Goal: Check status: Check status

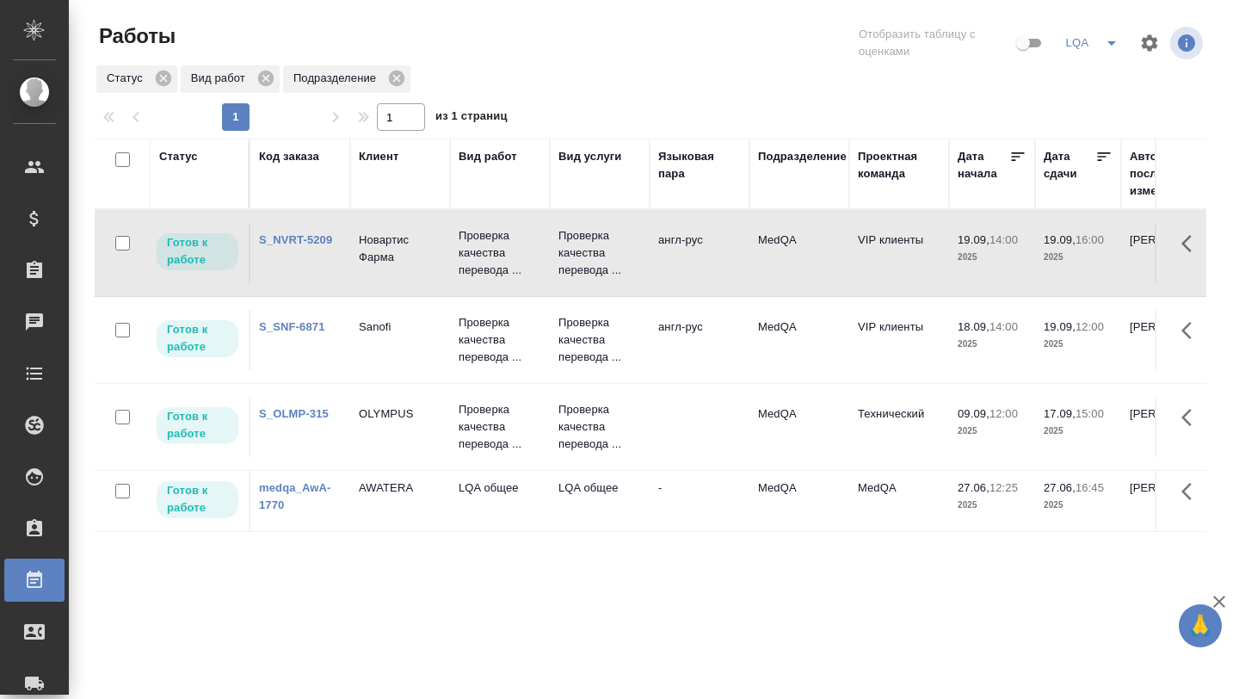
scroll to position [0, 389]
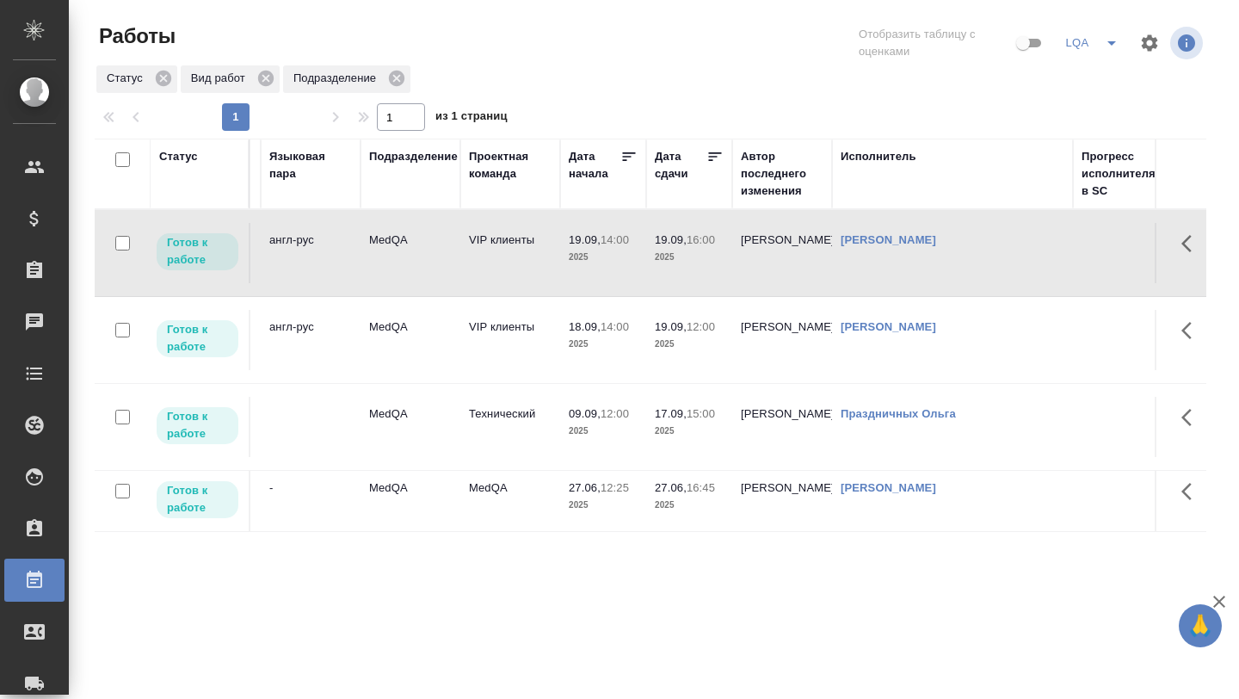
click at [321, 338] on td "англ-рус" at bounding box center [311, 340] width 100 height 60
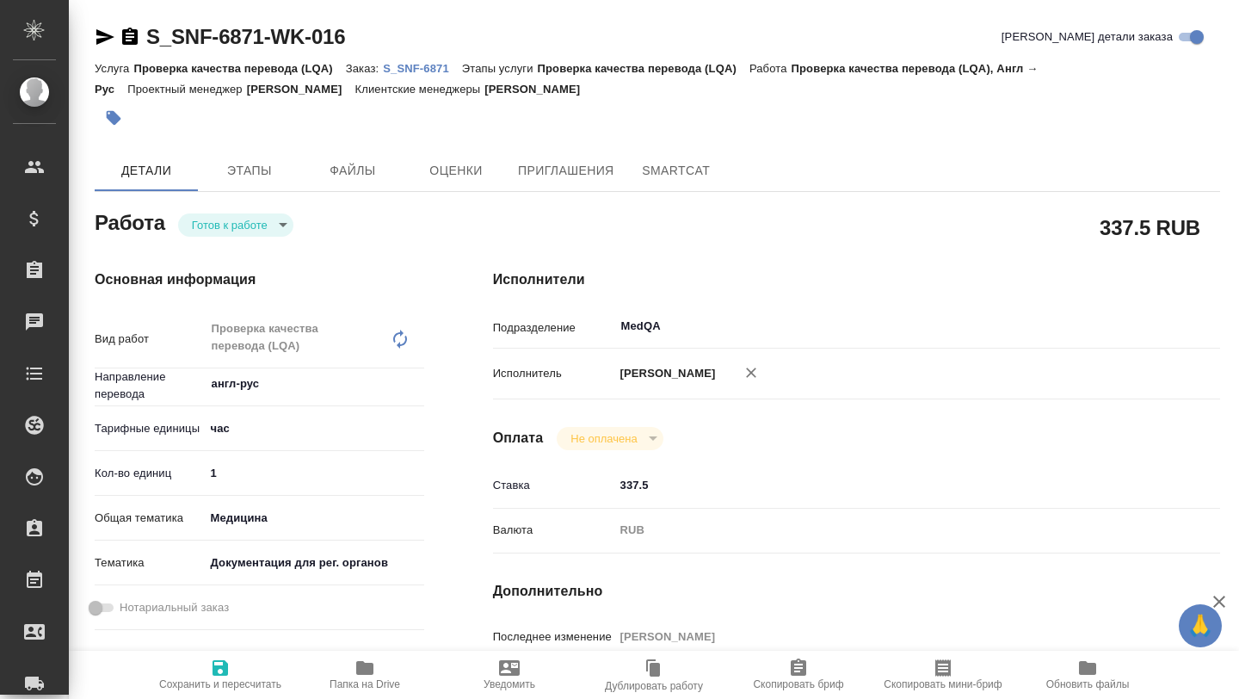
type textarea "x"
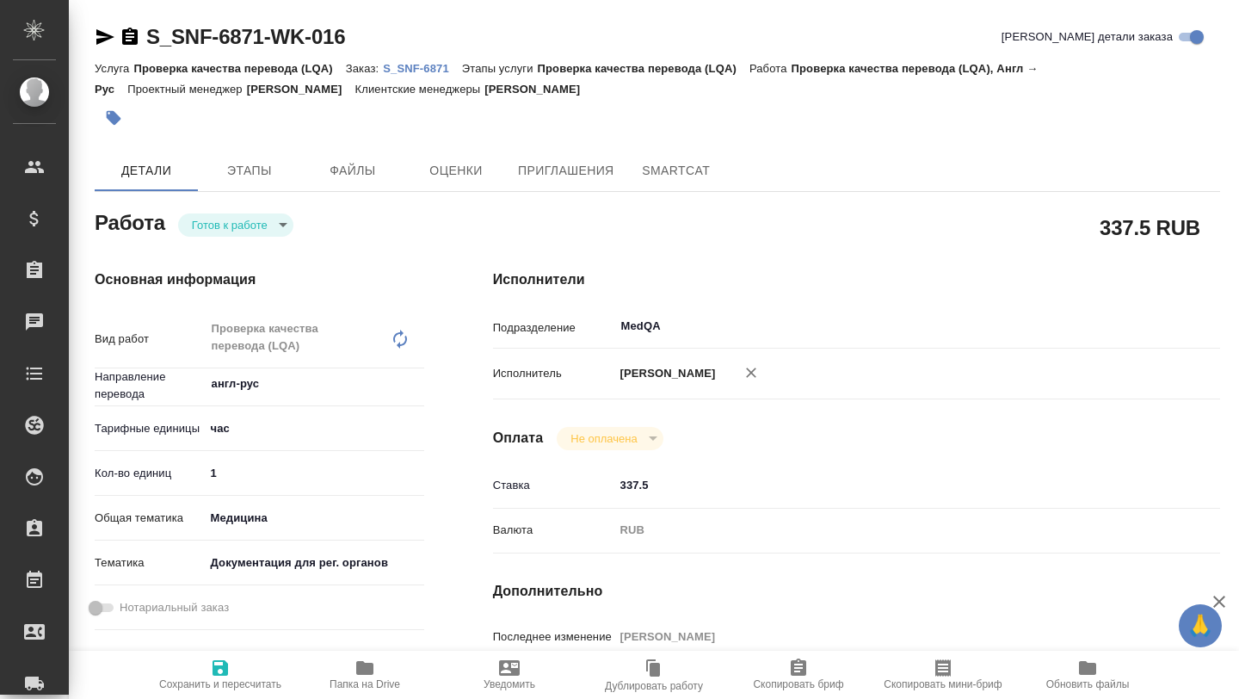
type textarea "x"
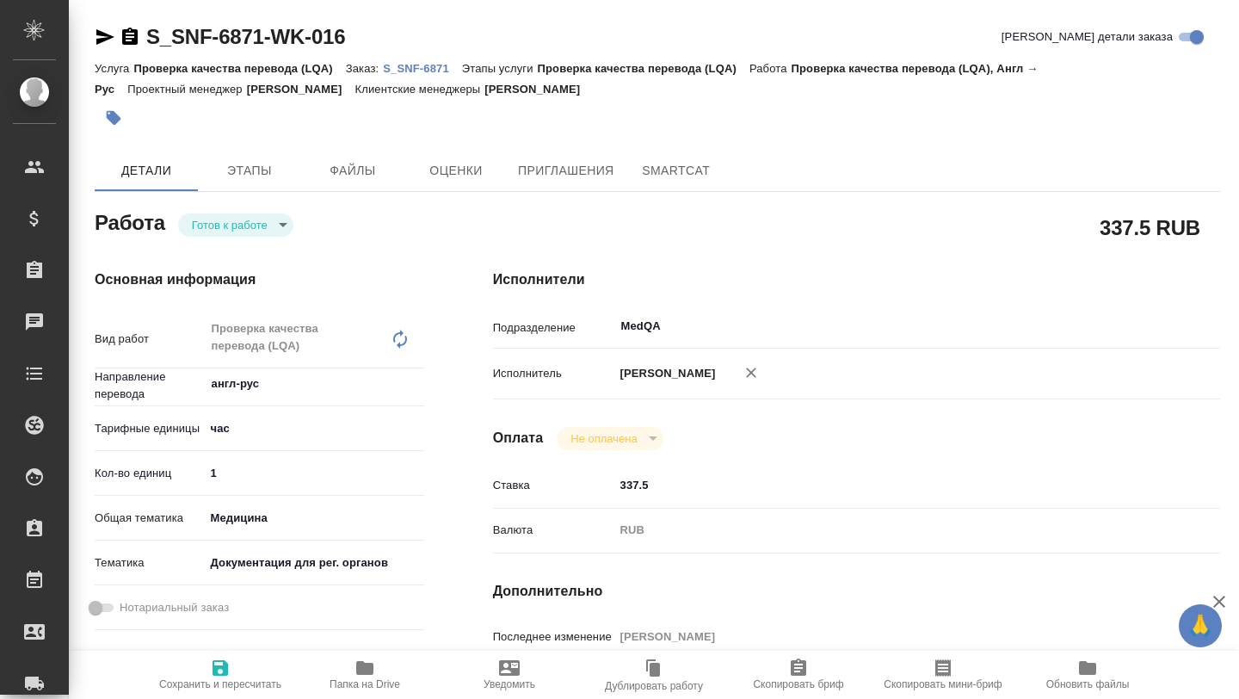
type textarea "x"
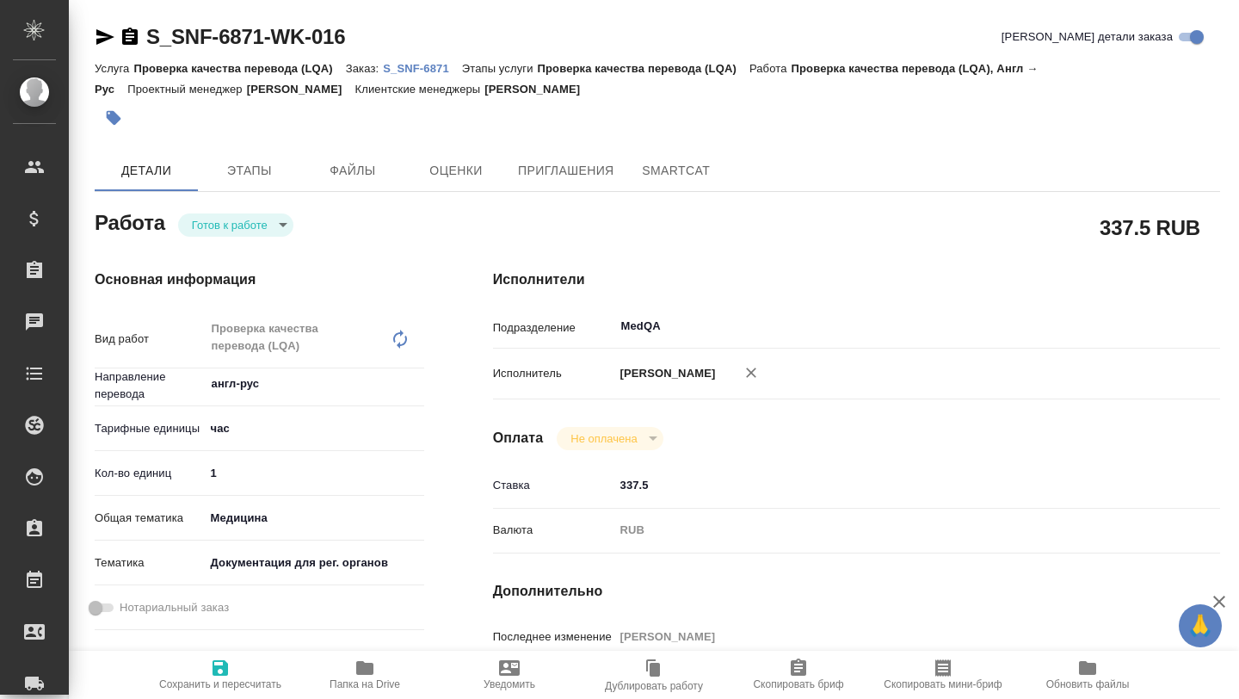
type textarea "x"
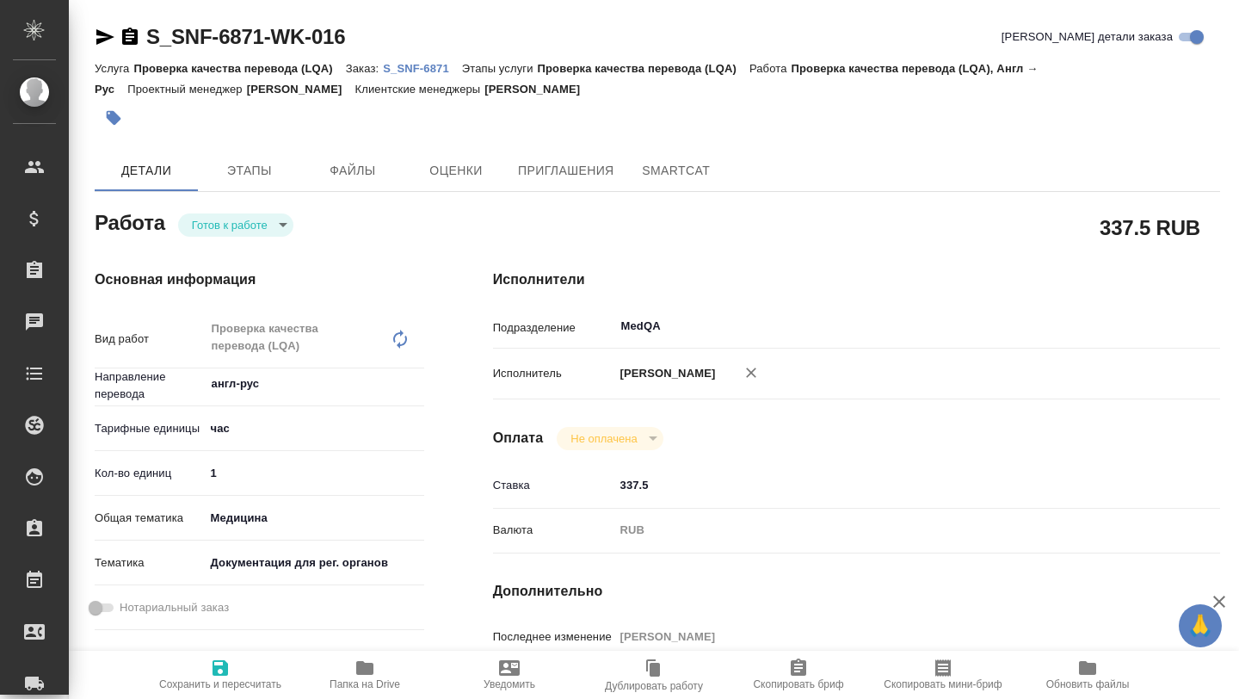
type textarea "x"
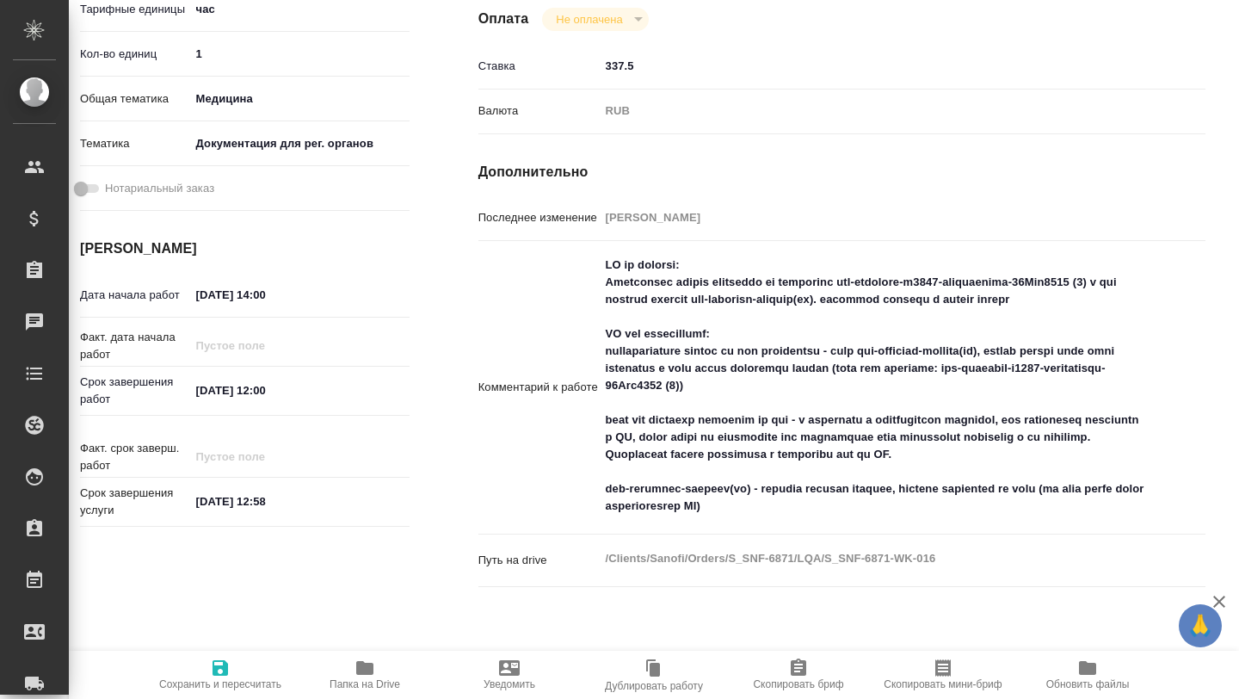
scroll to position [424, 15]
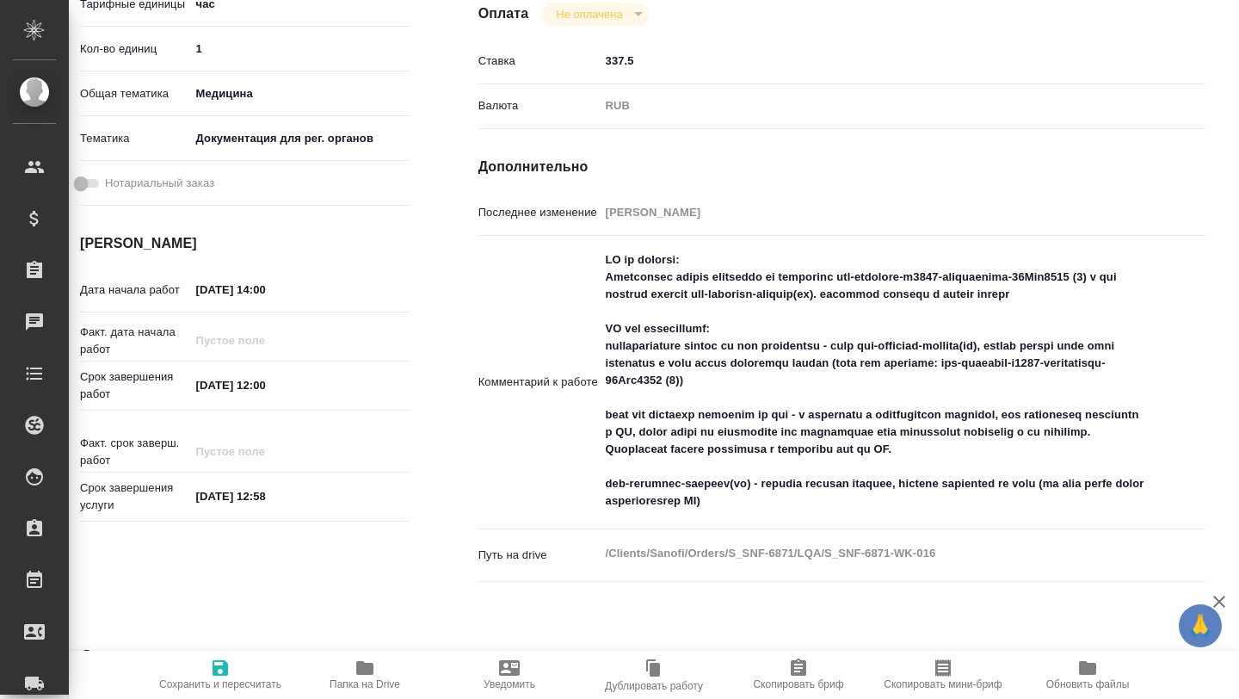
click at [368, 659] on icon "button" at bounding box center [365, 667] width 21 height 21
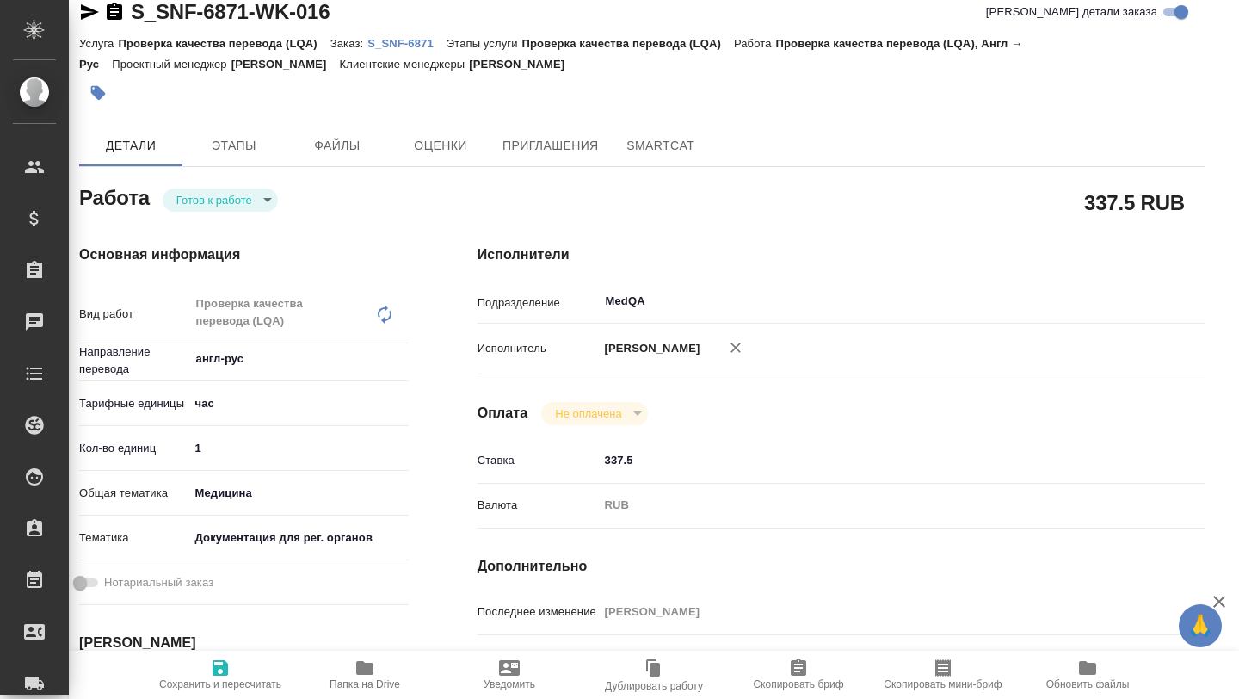
scroll to position [0, 15]
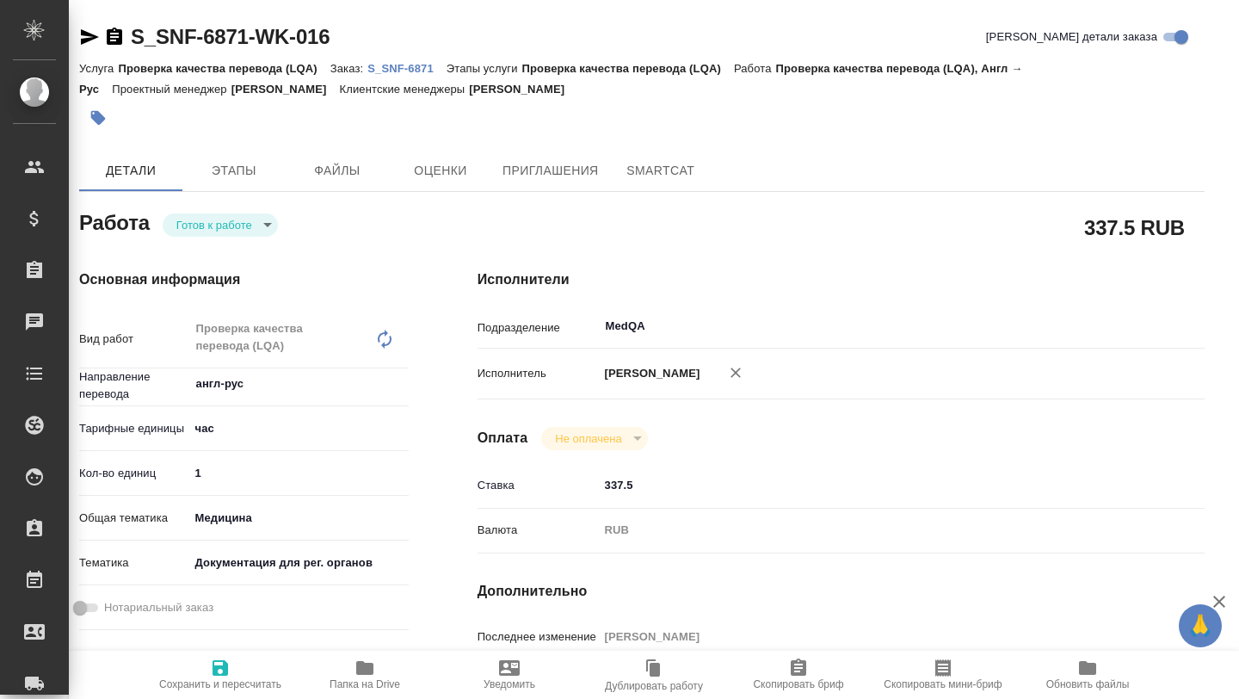
click at [398, 69] on p "S_SNF-6871" at bounding box center [406, 68] width 79 height 13
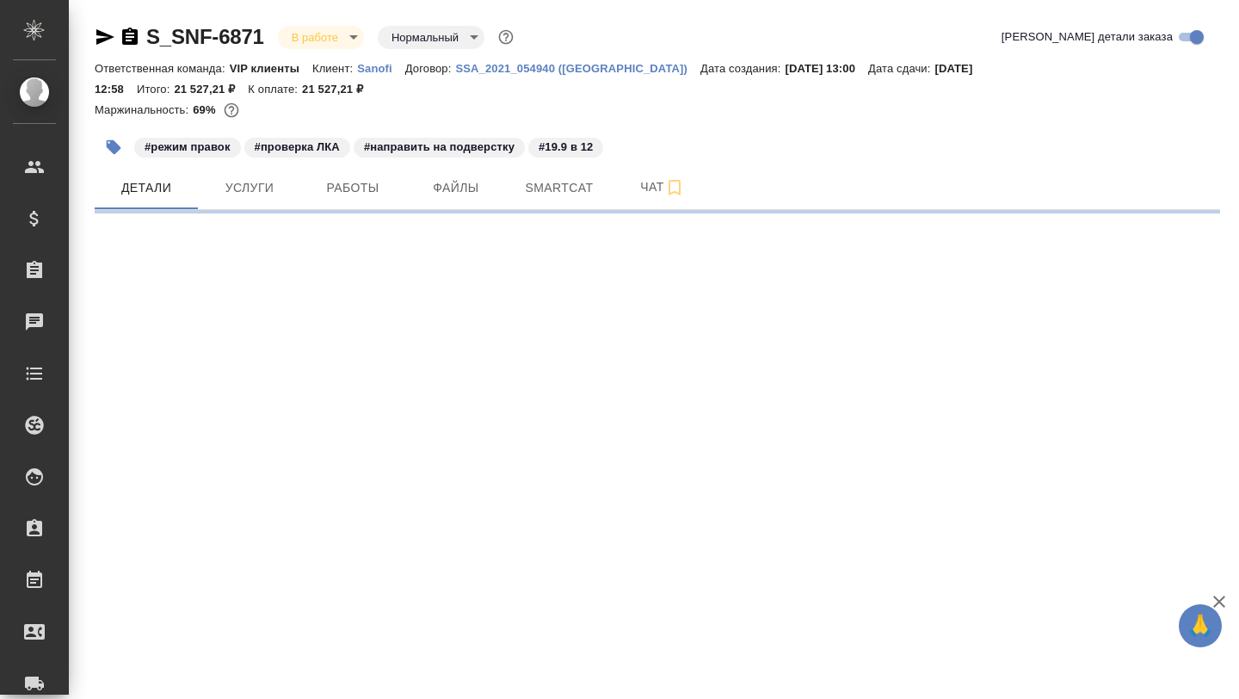
select select "RU"
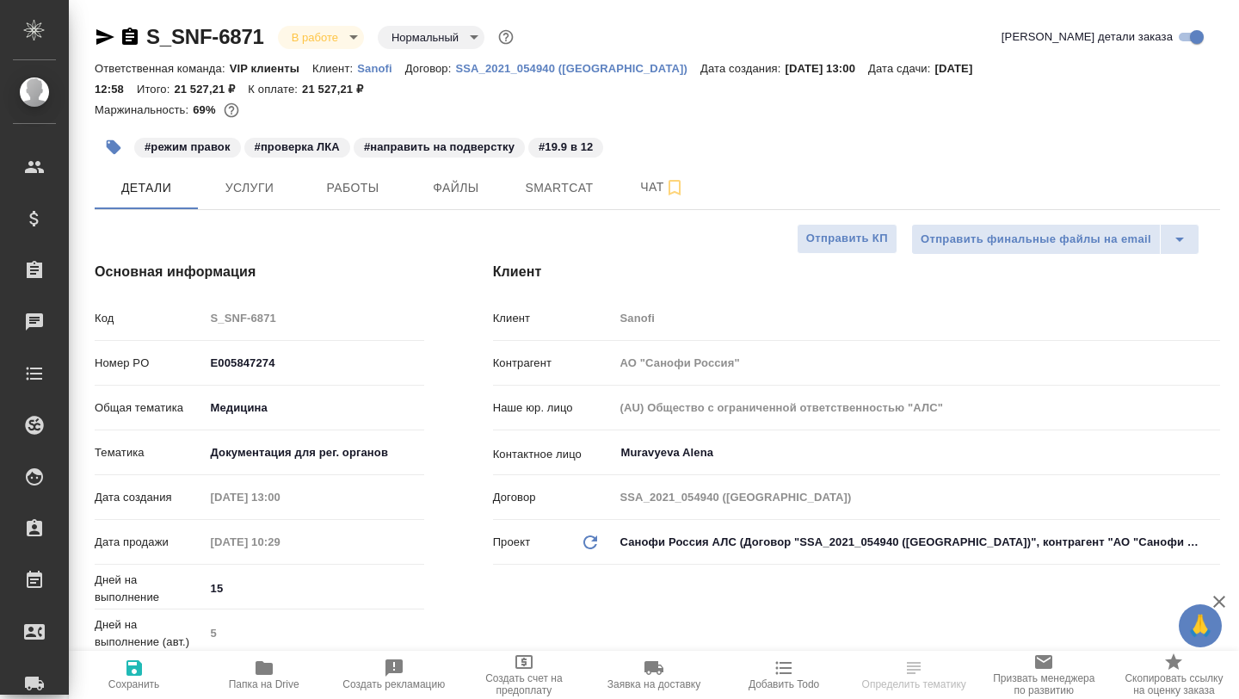
type textarea "x"
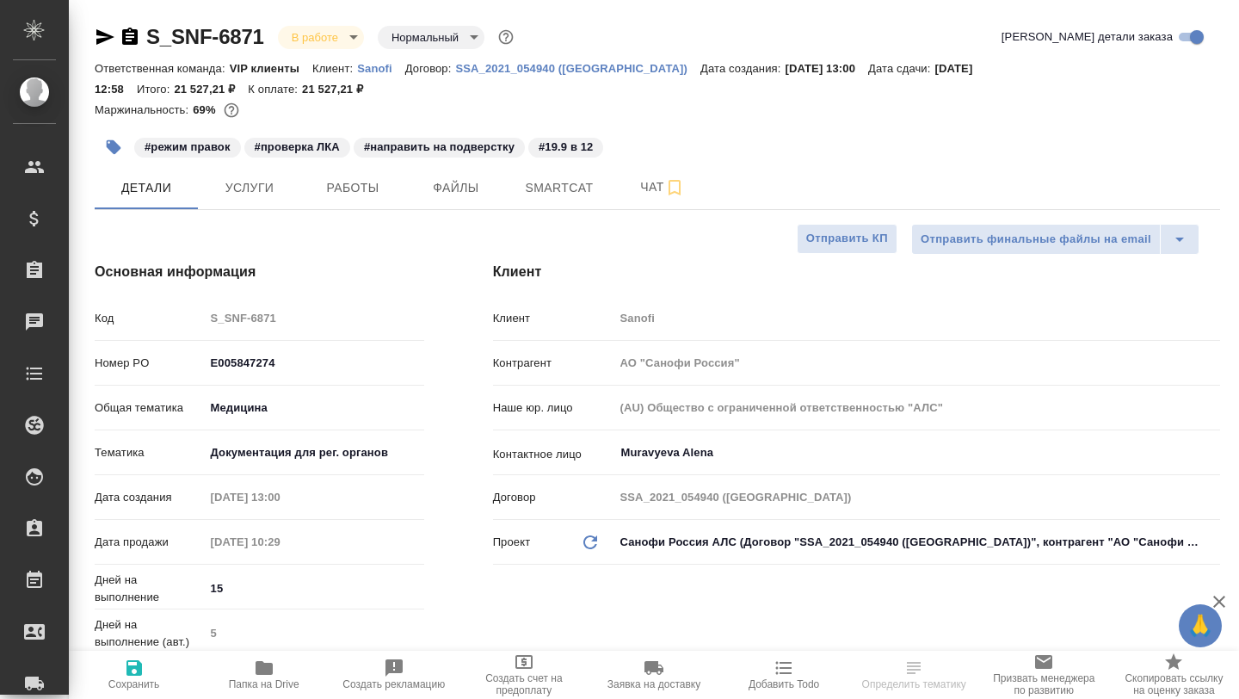
type textarea "x"
type input "Горшкова Валентина"
type input "Комаров Роман"
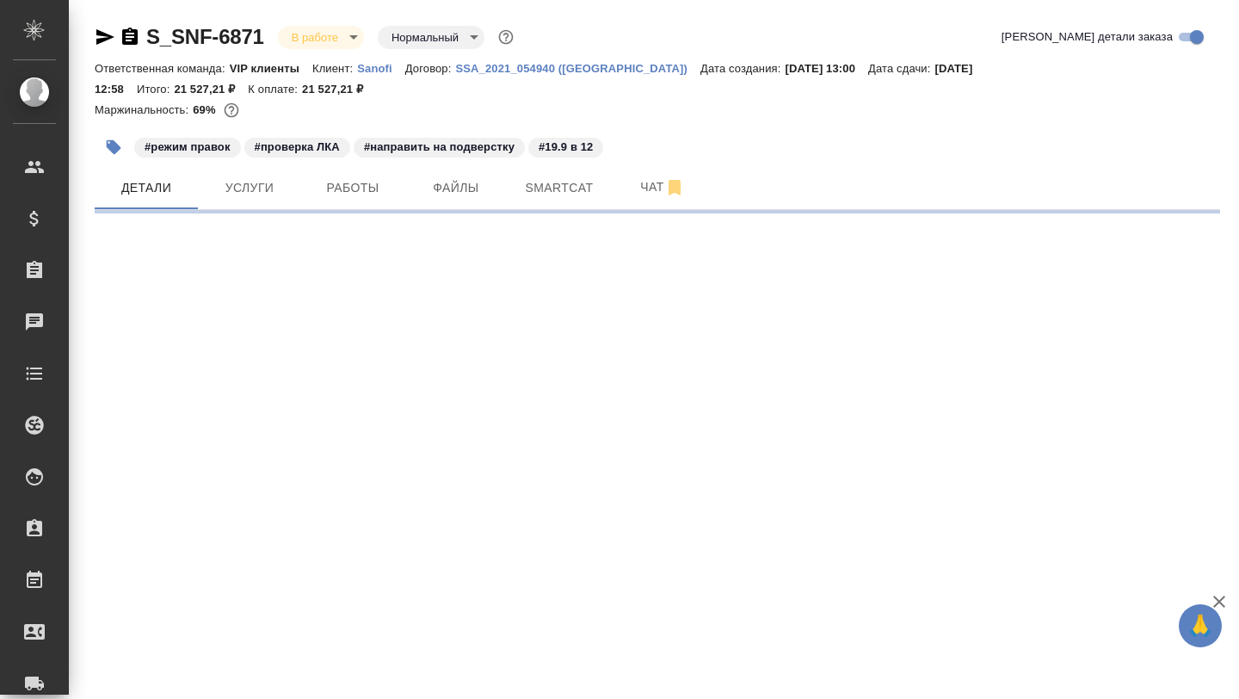
select select "RU"
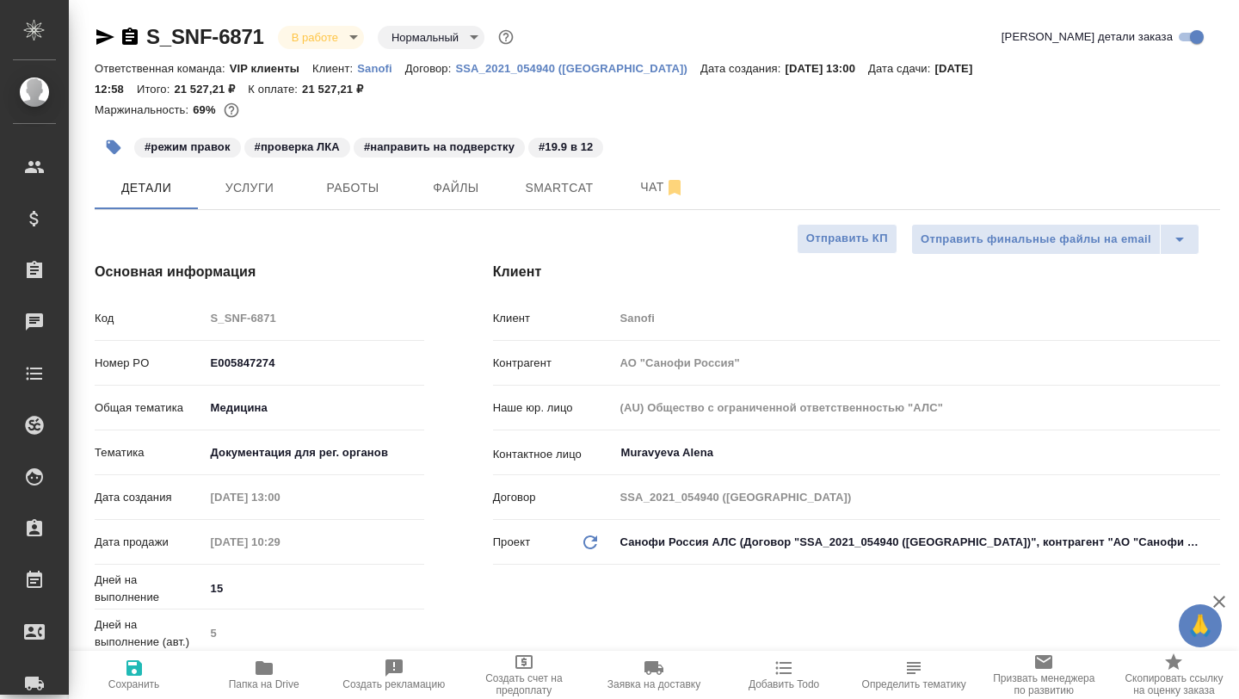
type textarea "x"
click at [566, 194] on span "Smartcat" at bounding box center [559, 188] width 83 height 22
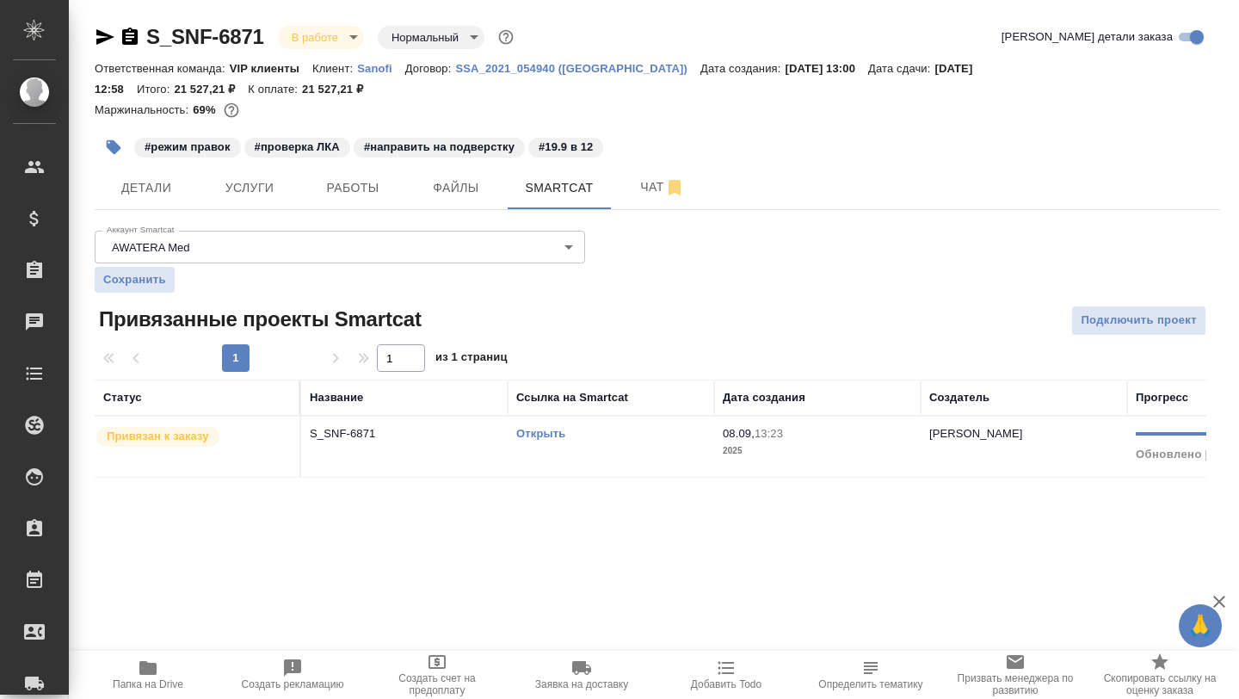
click at [526, 437] on link "Открыть" at bounding box center [540, 433] width 49 height 13
click at [361, 200] on button "Работы" at bounding box center [352, 187] width 103 height 43
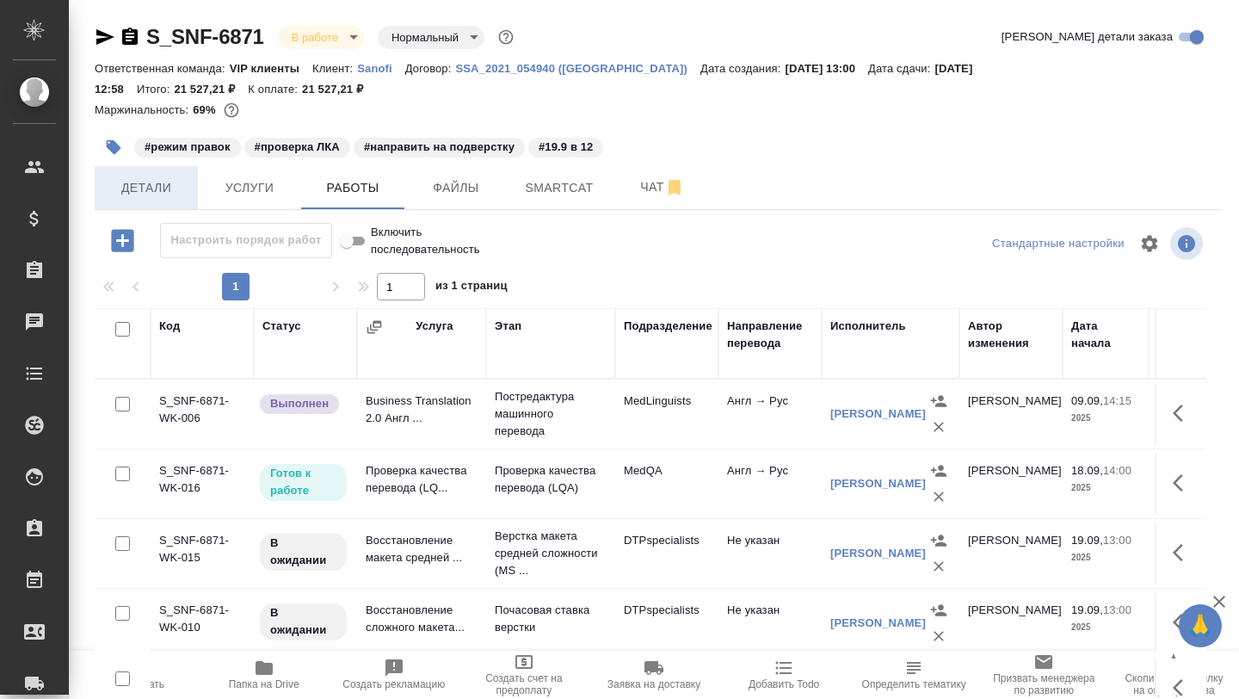
click at [157, 182] on span "Детали" at bounding box center [146, 188] width 83 height 22
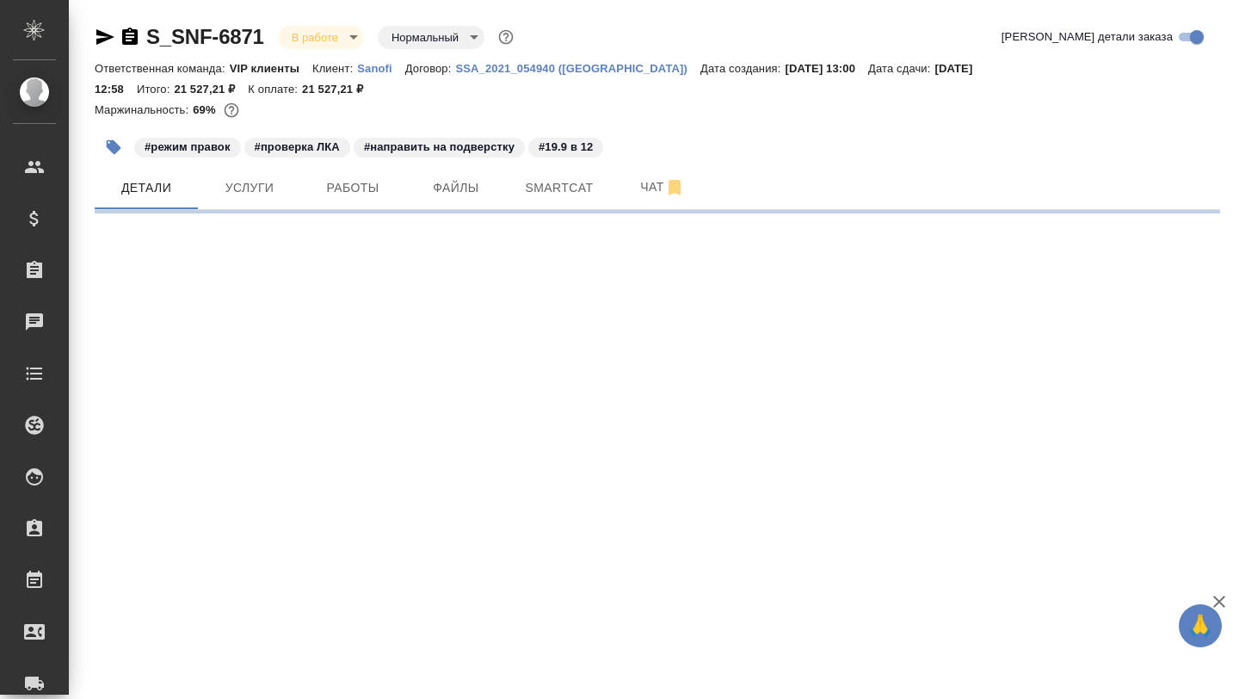
select select "RU"
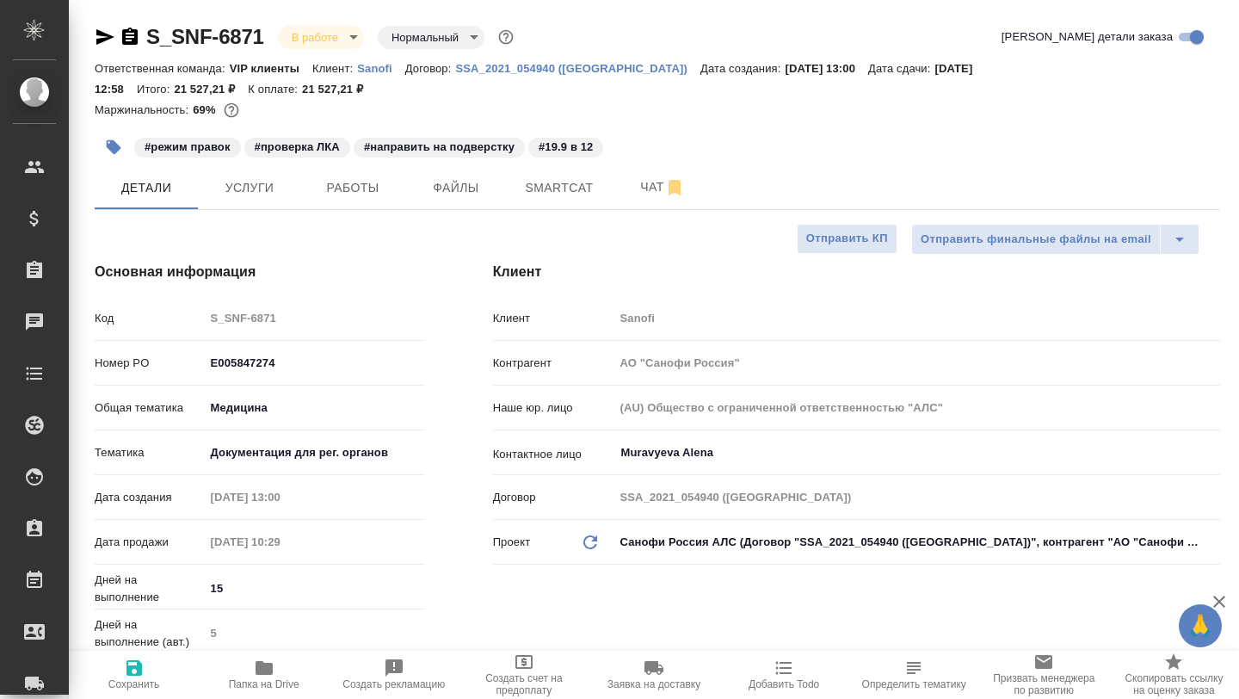
type textarea "x"
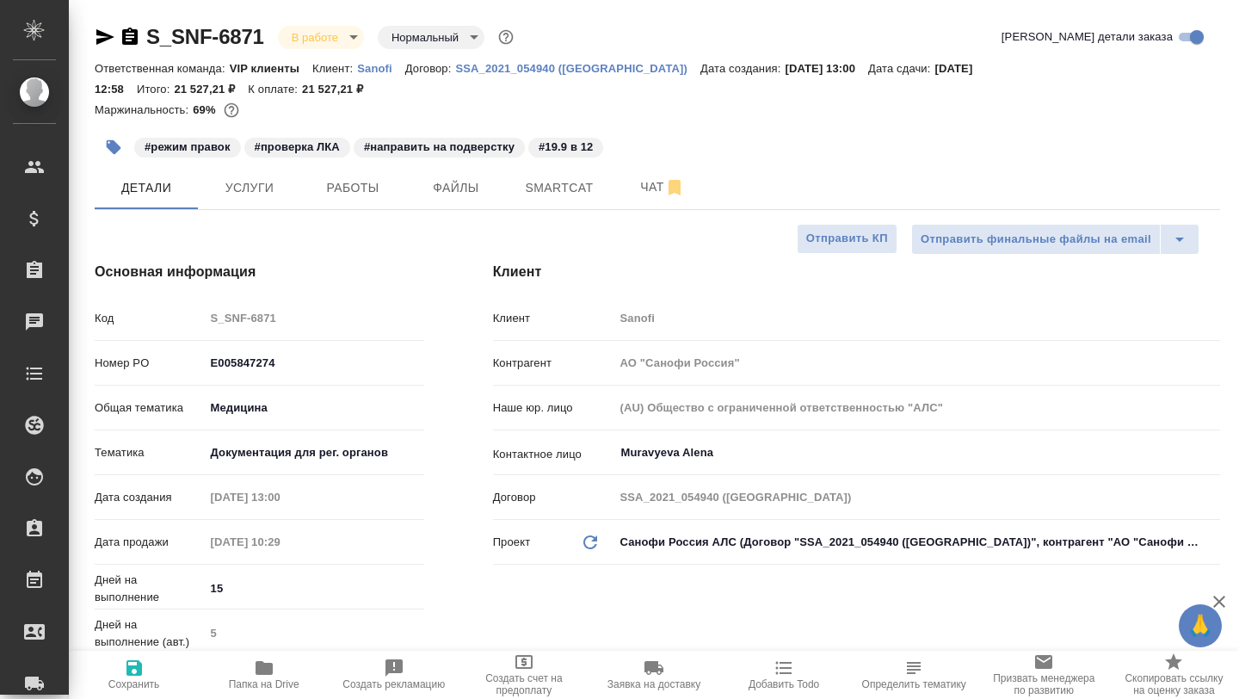
type textarea "x"
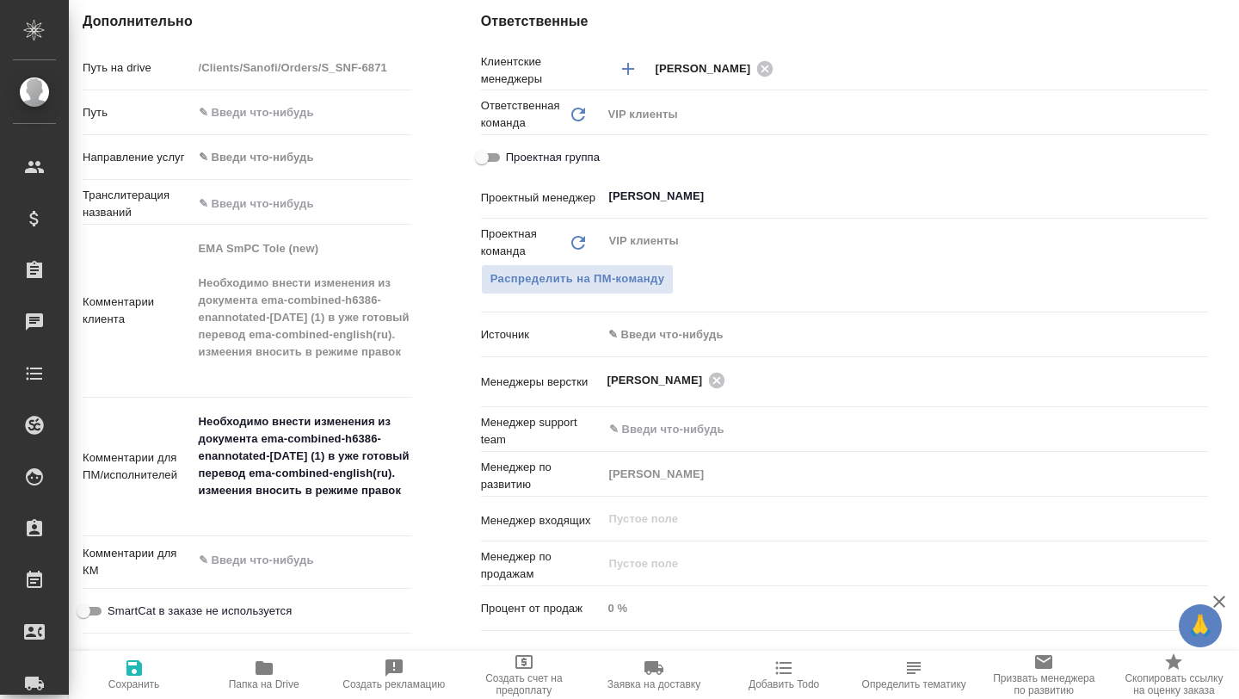
scroll to position [774, 13]
click at [274, 674] on icon "button" at bounding box center [264, 667] width 21 height 21
type textarea "x"
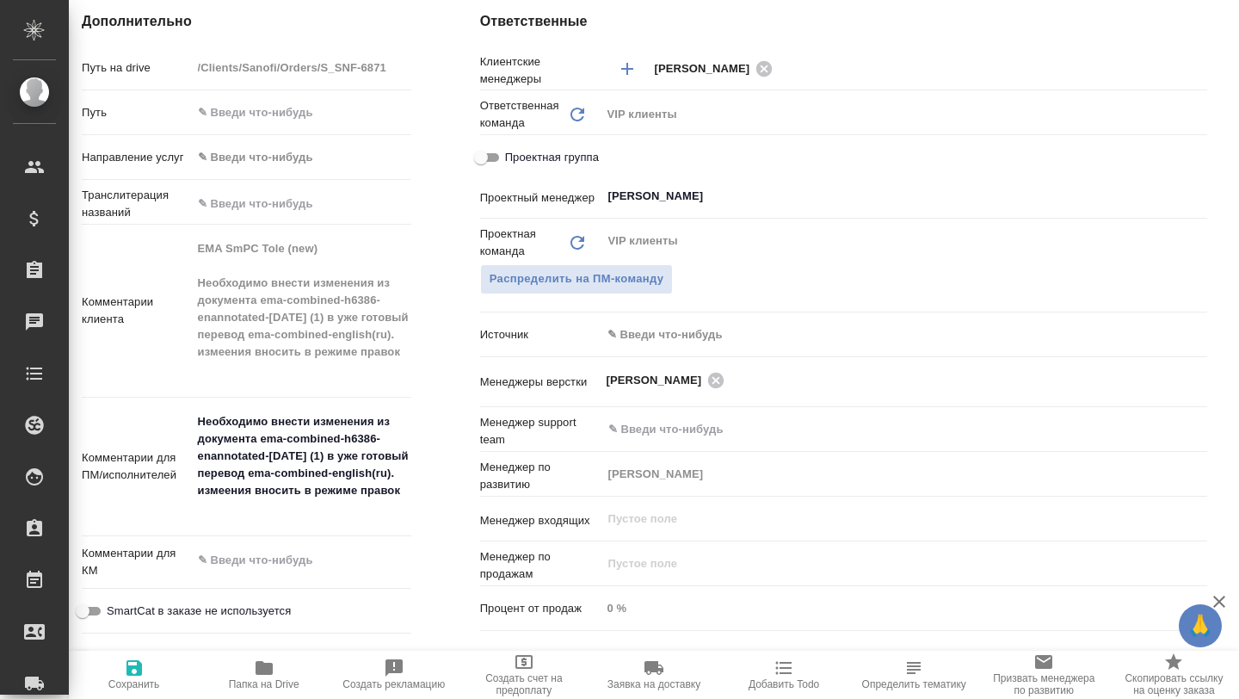
type textarea "x"
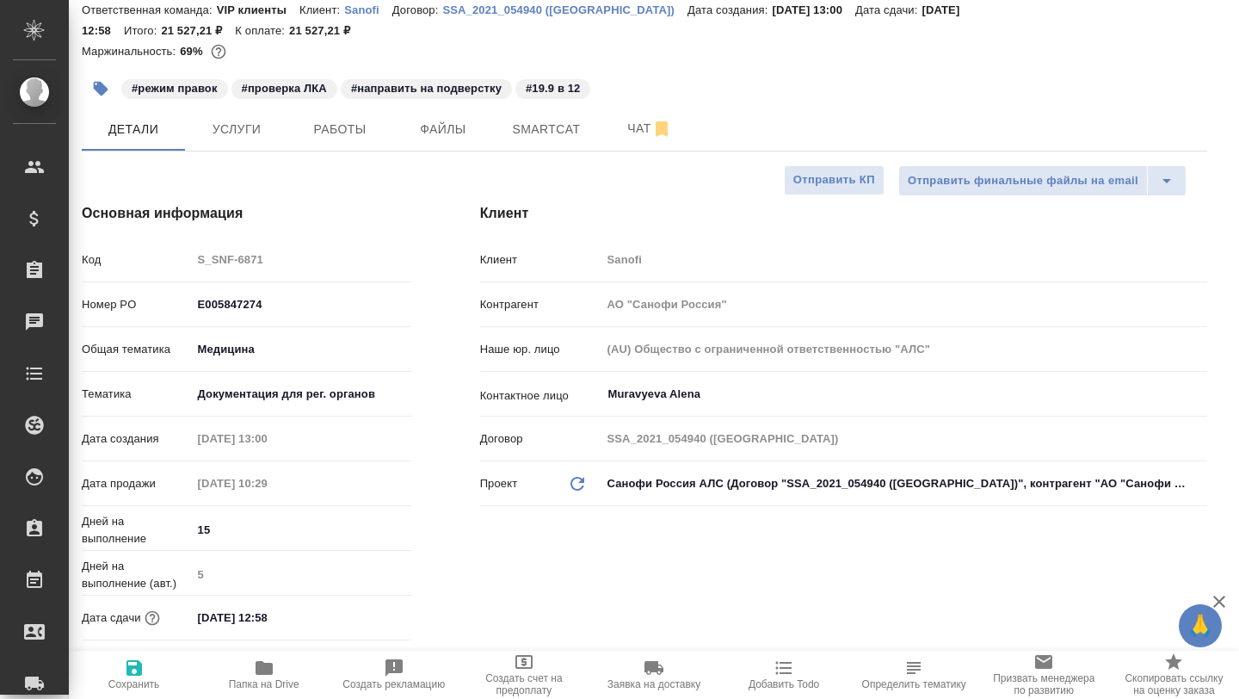
scroll to position [0, 13]
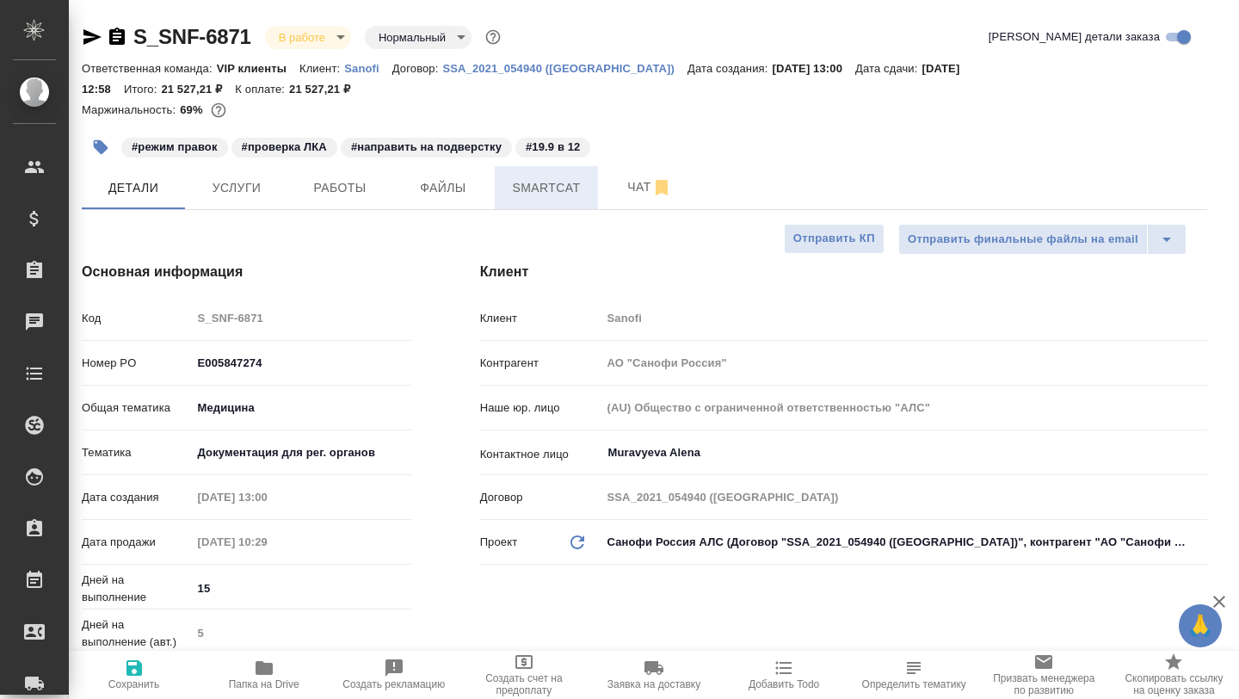
click at [546, 196] on span "Smartcat" at bounding box center [546, 188] width 83 height 22
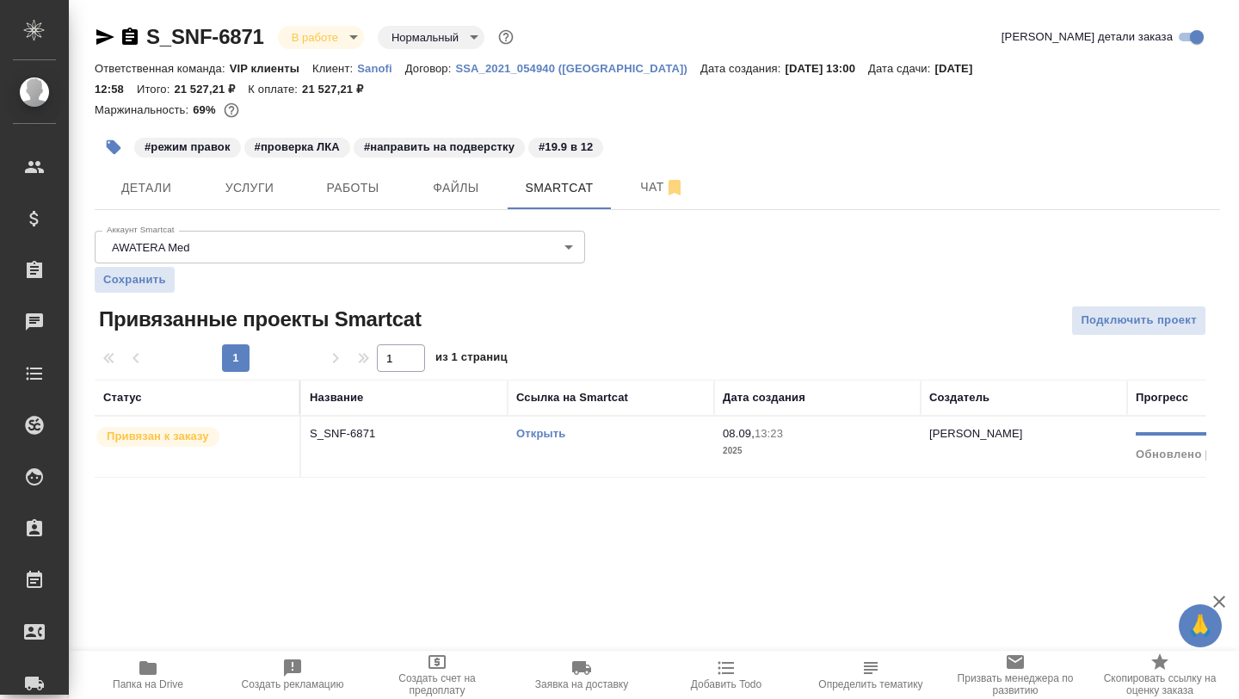
click at [539, 432] on link "Открыть" at bounding box center [540, 433] width 49 height 13
click at [108, 38] on icon "button" at bounding box center [105, 36] width 18 height 15
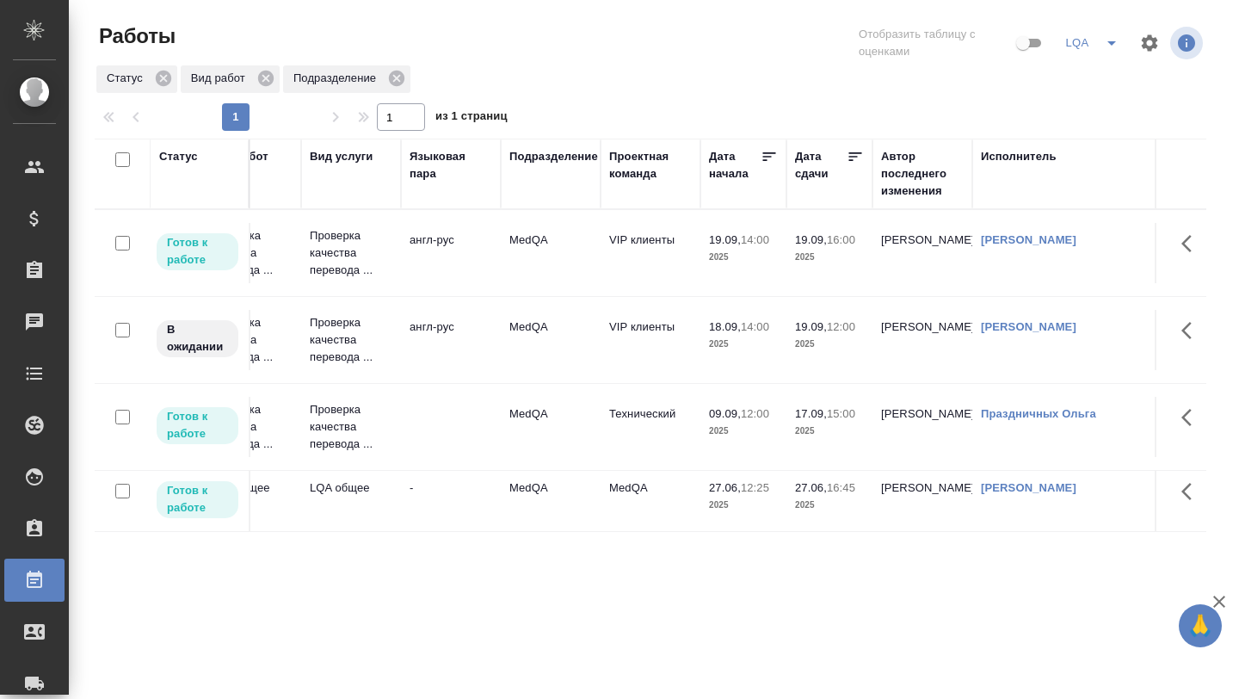
scroll to position [0, 250]
click at [393, 245] on td "Проверка качества перевода ..." at bounding box center [350, 253] width 100 height 69
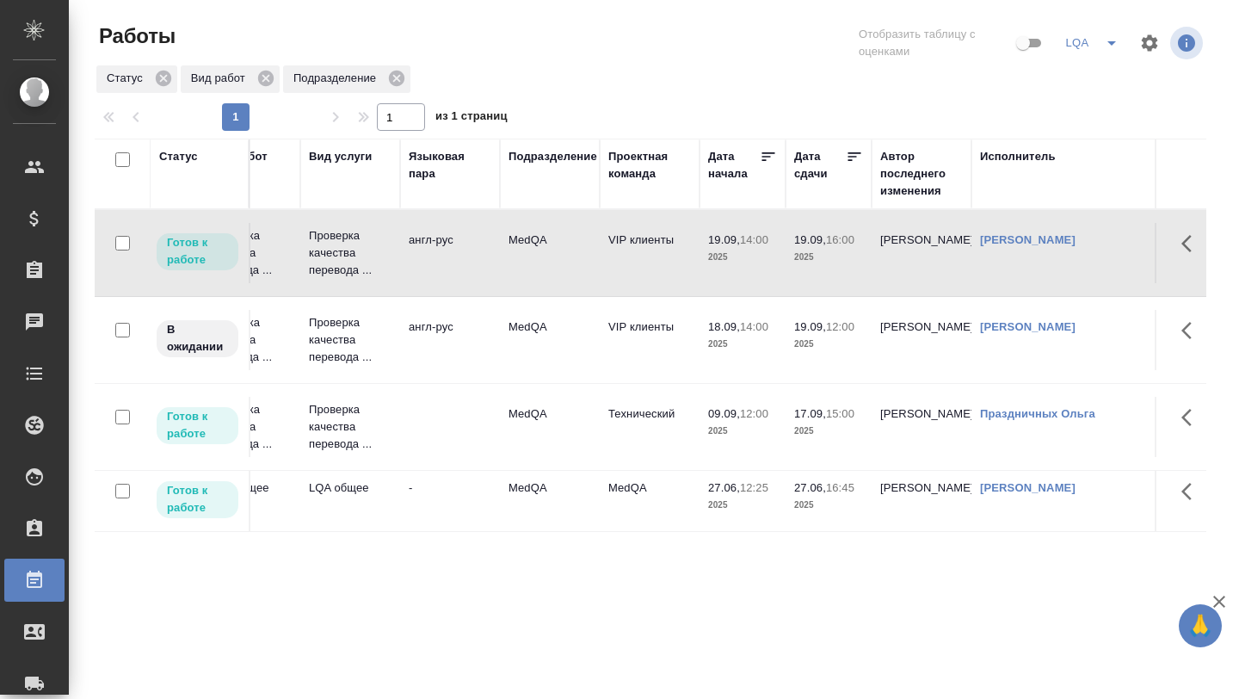
click at [393, 245] on td "Проверка качества перевода ..." at bounding box center [350, 253] width 100 height 69
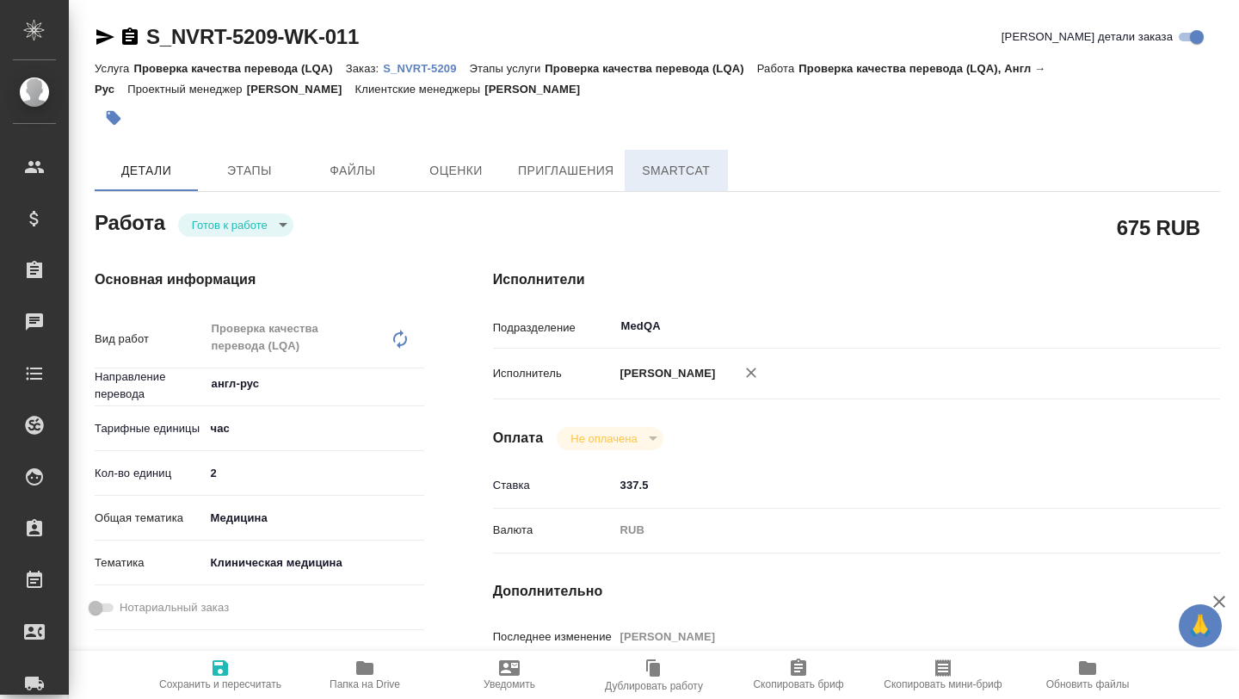
type textarea "x"
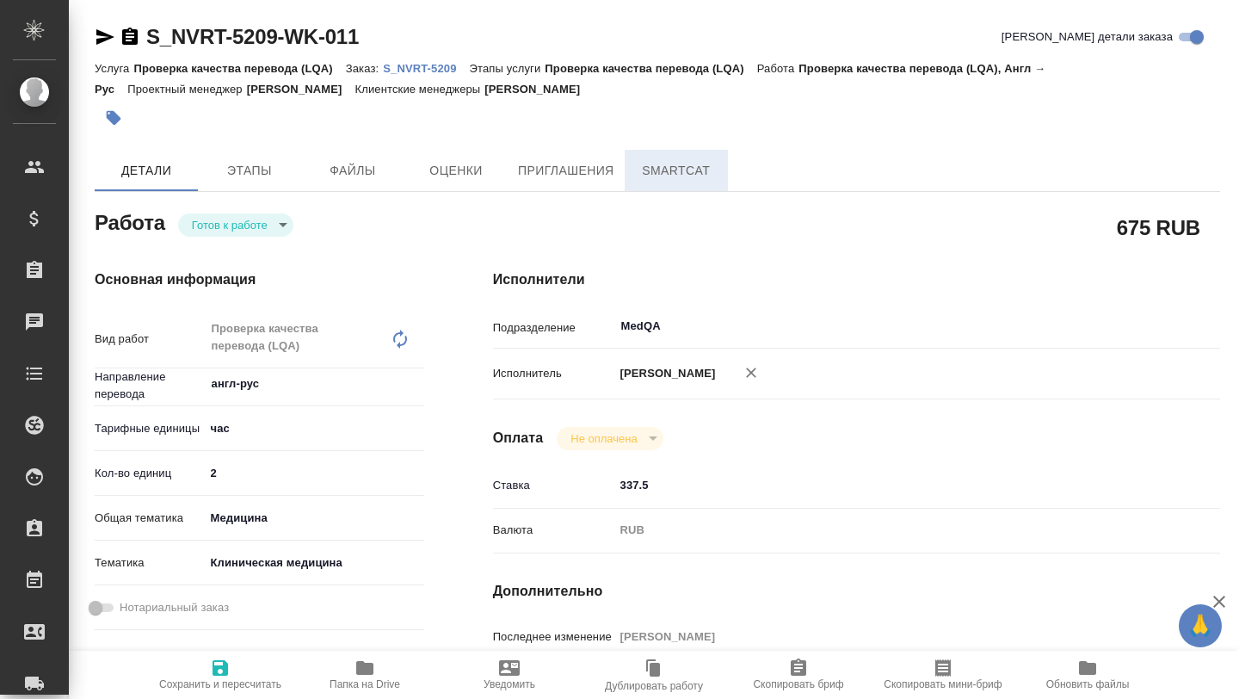
click at [662, 174] on span "SmartCat" at bounding box center [676, 171] width 83 height 22
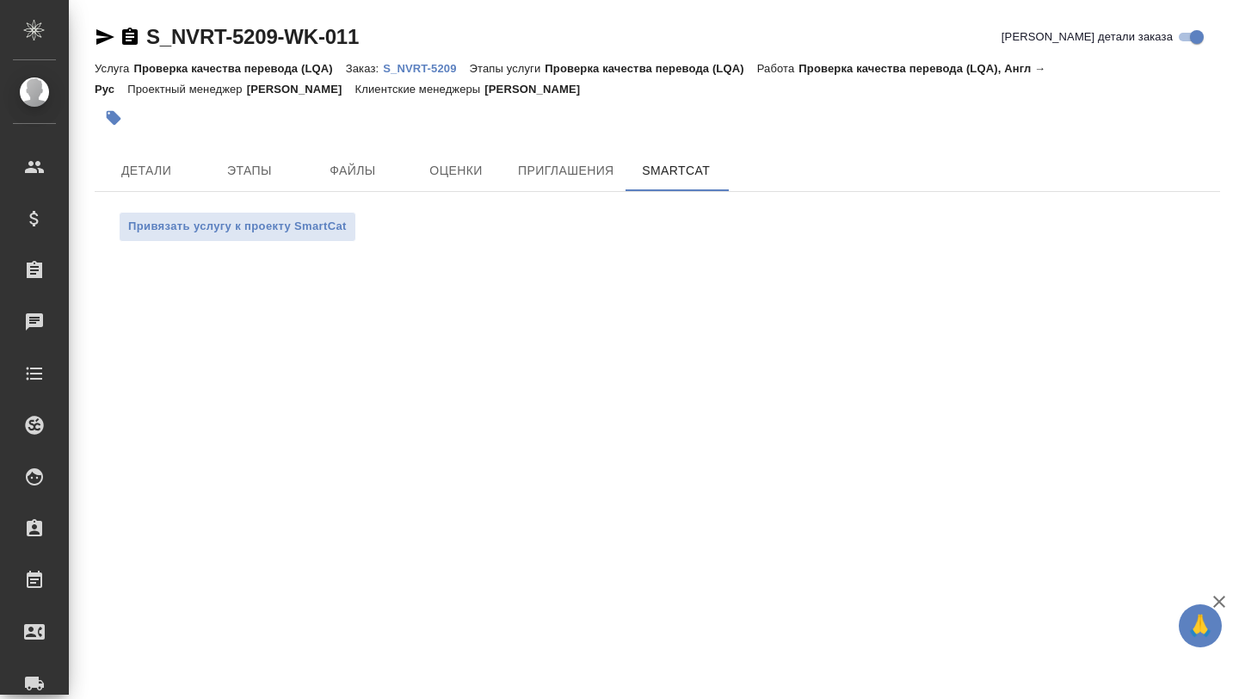
click at [432, 69] on p "S_NVRT-5209" at bounding box center [426, 68] width 86 height 13
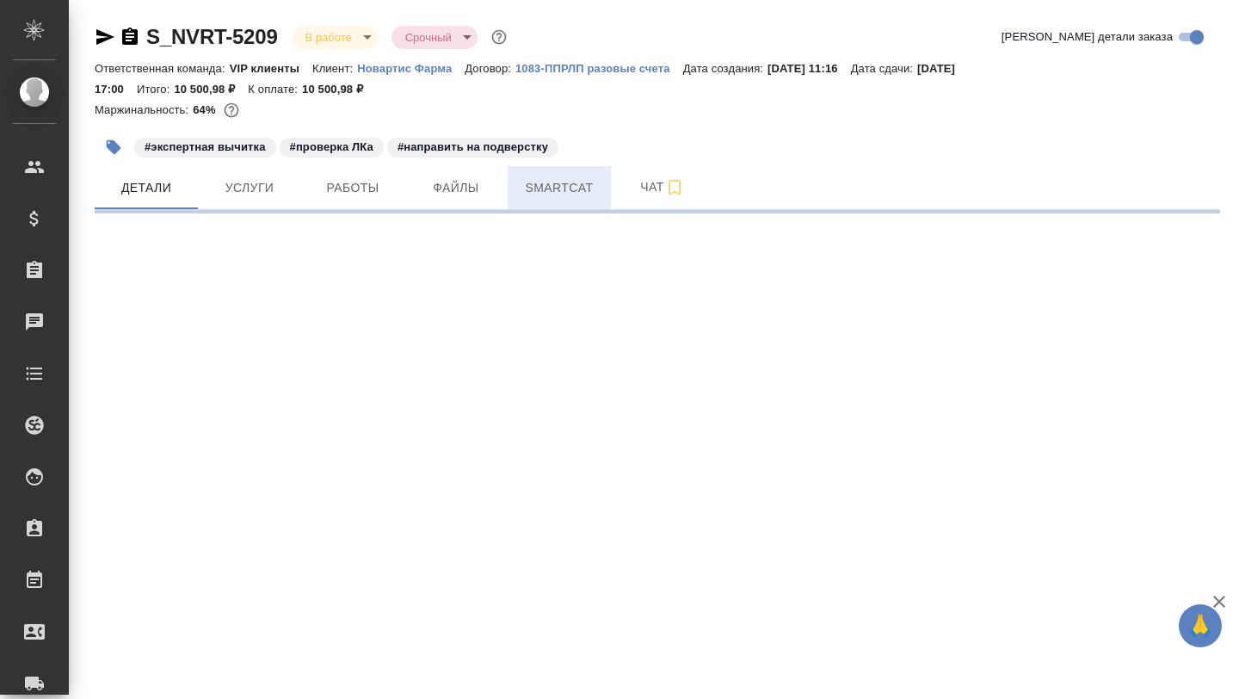
select select "RU"
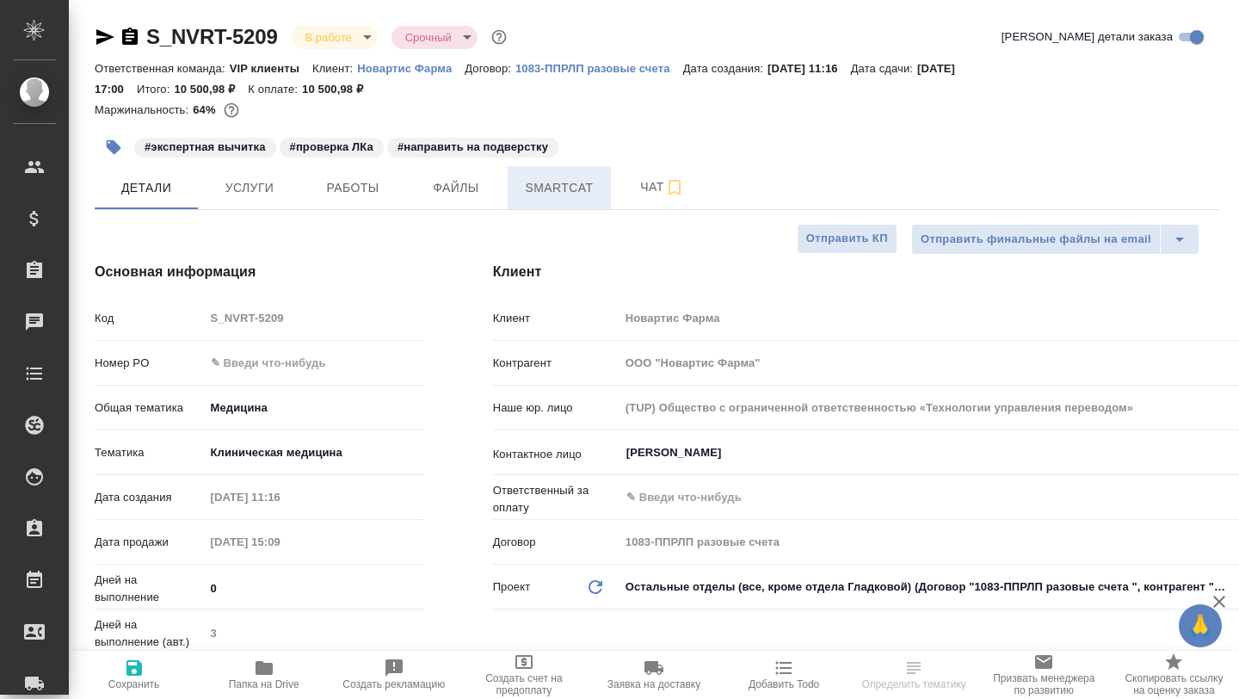
type textarea "x"
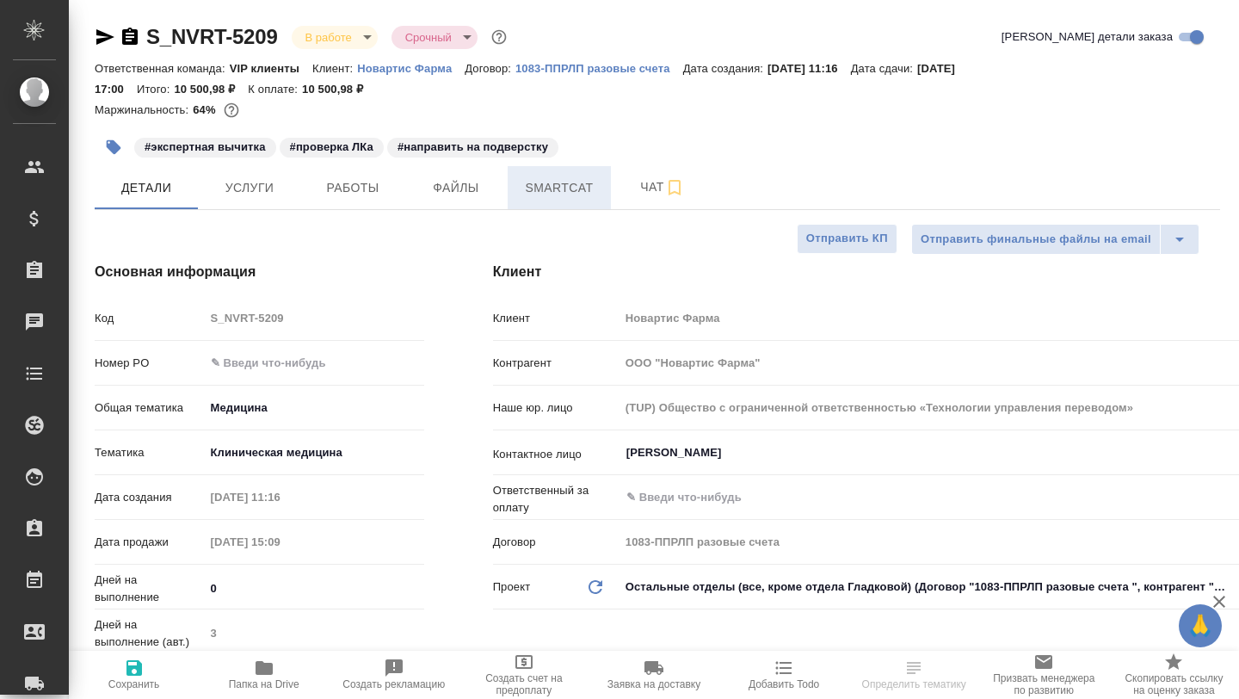
type textarea "x"
click at [556, 194] on span "Smartcat" at bounding box center [559, 188] width 83 height 22
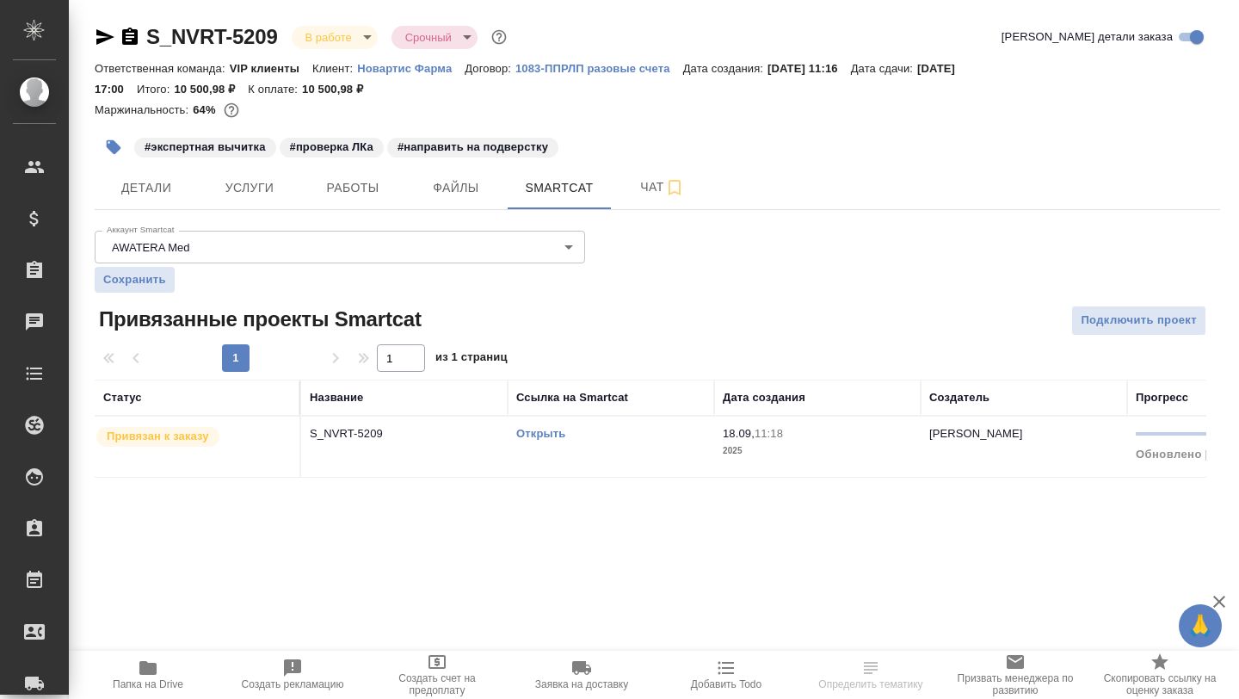
click at [521, 438] on link "Открыть" at bounding box center [540, 433] width 49 height 13
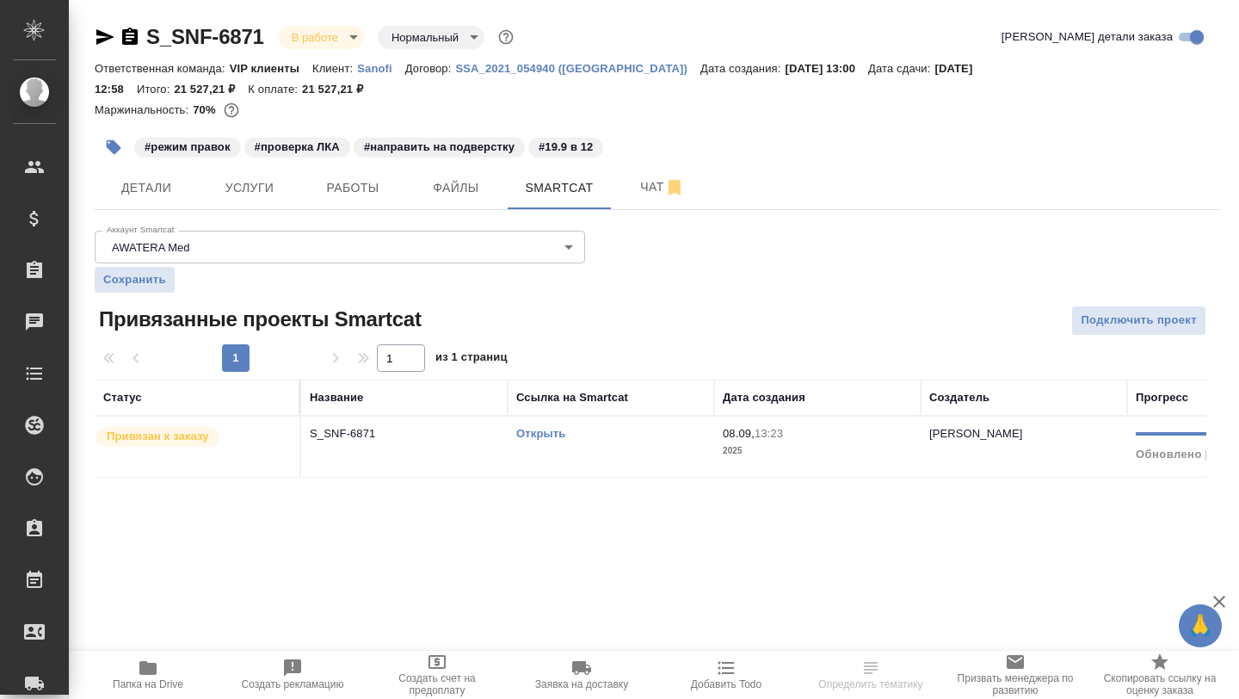
click at [127, 38] on icon "button" at bounding box center [129, 36] width 15 height 17
click at [163, 187] on span "Детали" at bounding box center [146, 188] width 83 height 22
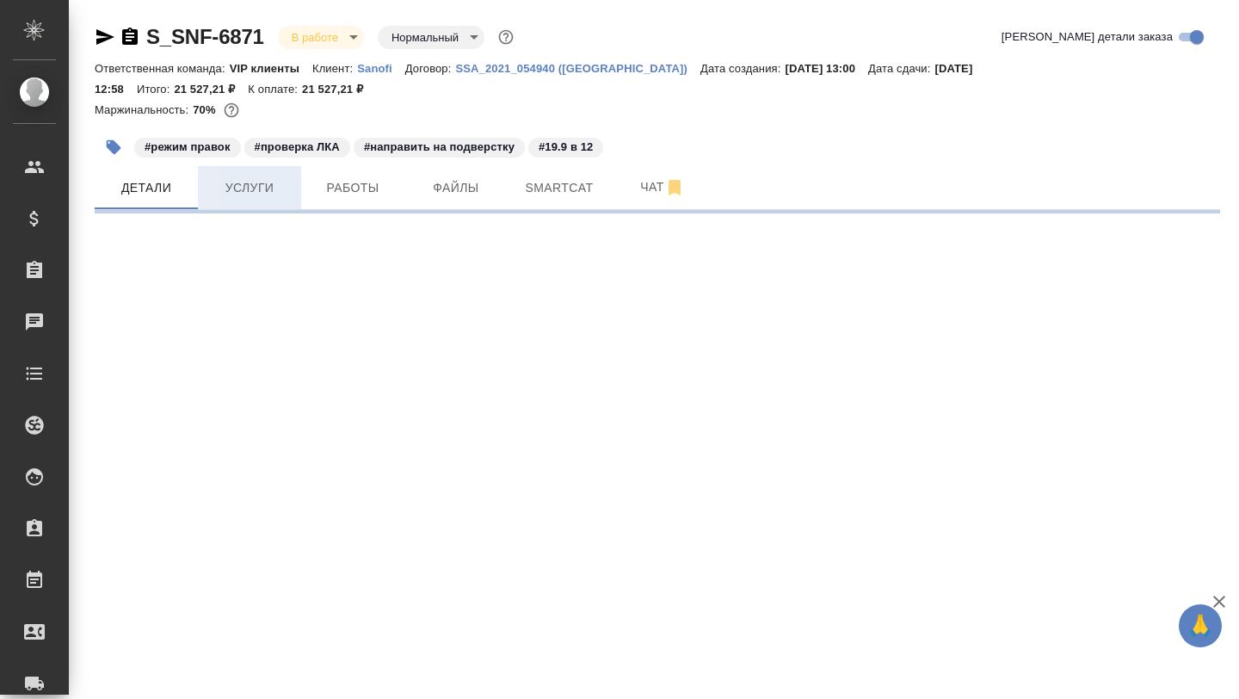
select select "RU"
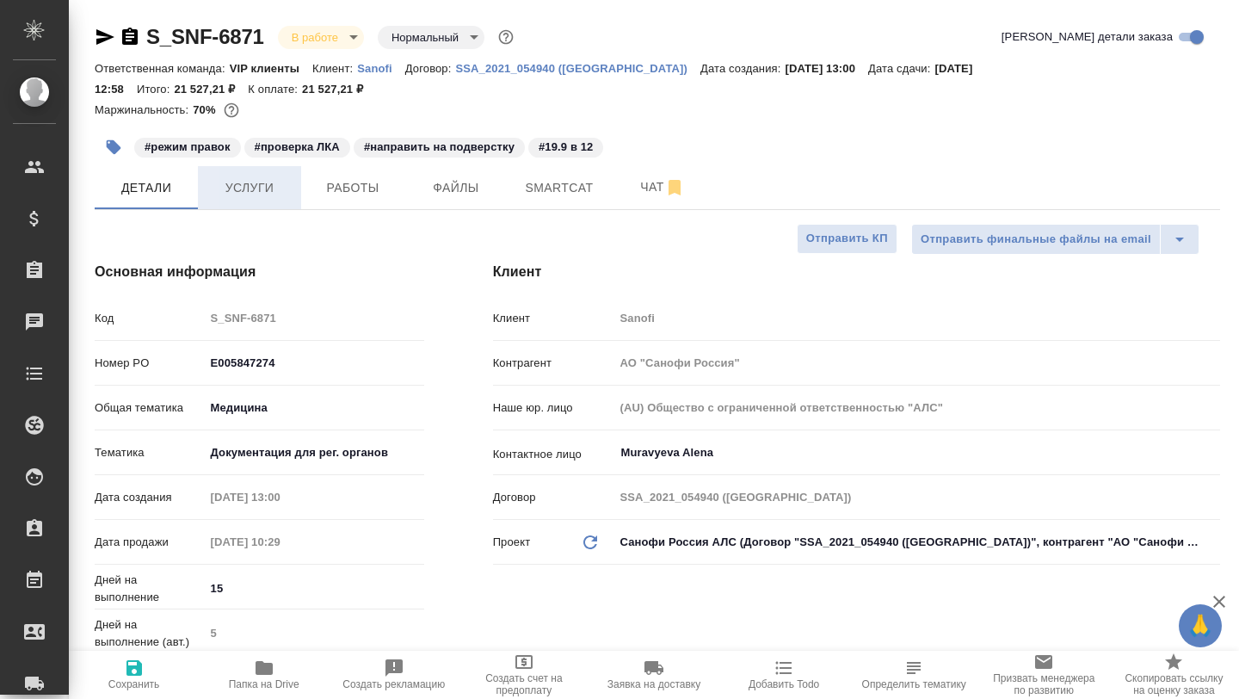
type textarea "x"
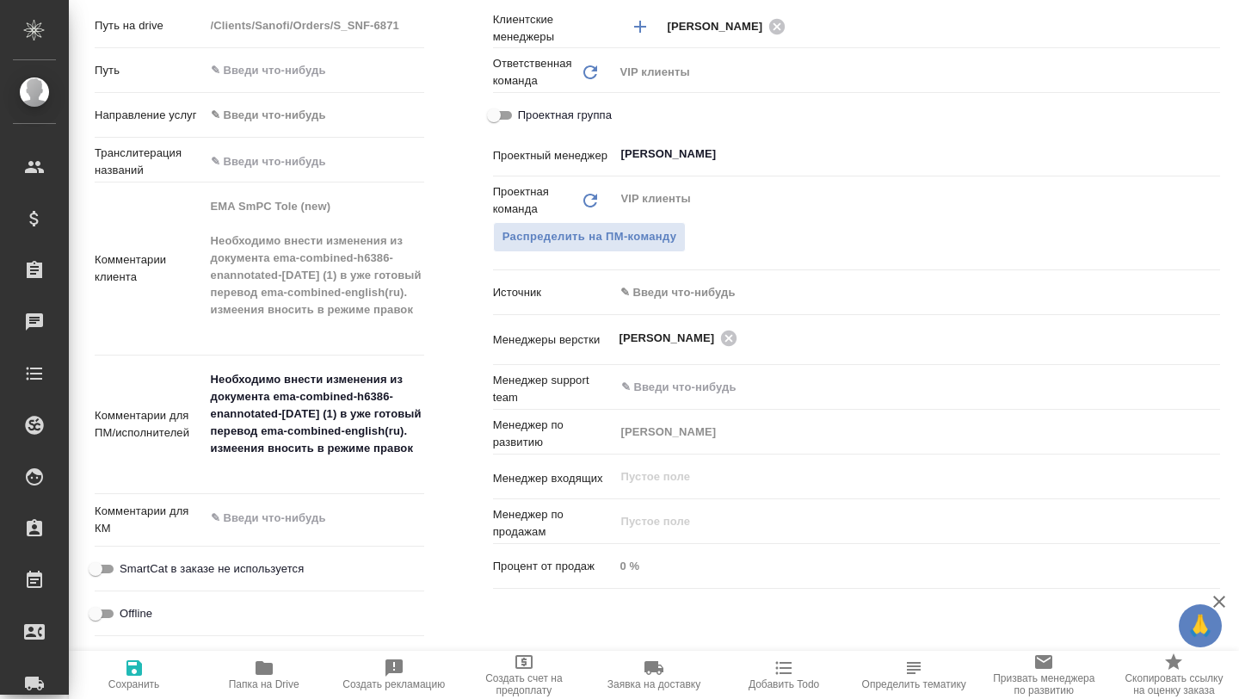
scroll to position [835, 0]
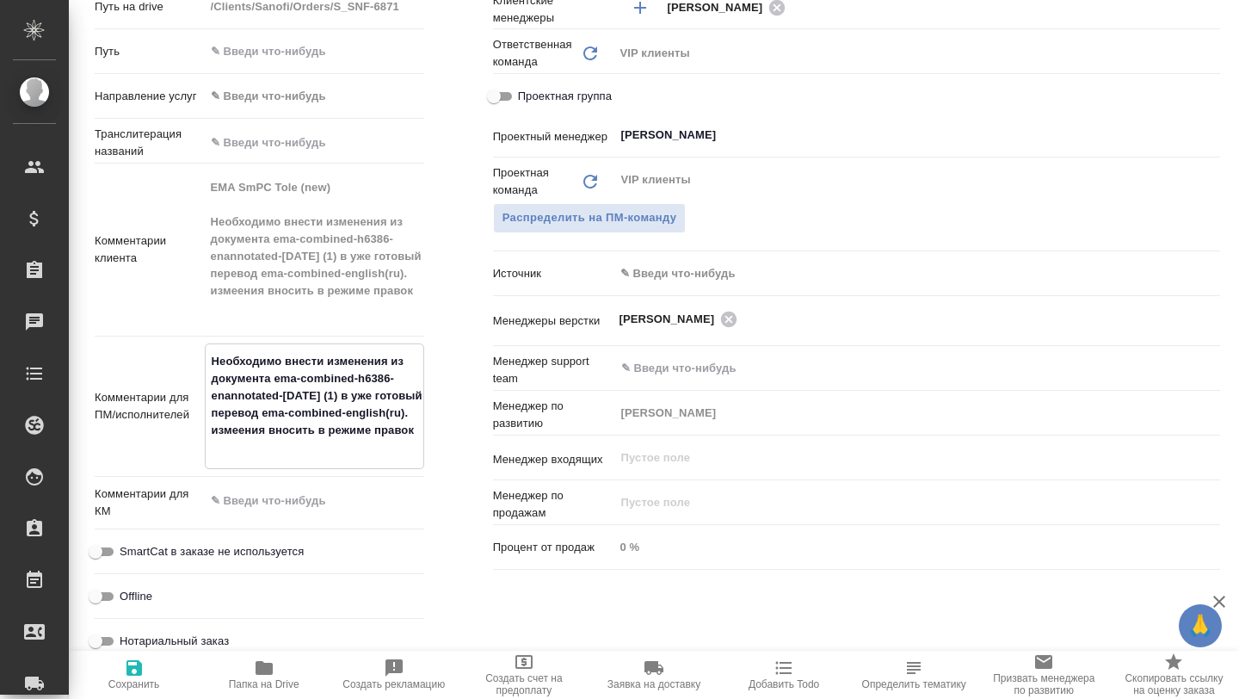
drag, startPoint x: 209, startPoint y: 355, endPoint x: 324, endPoint y: 459, distance: 154.8
click at [324, 459] on textarea "Необходимо внести изменения из документа ema-combined-h6386-enannotated-[DATE] …" at bounding box center [315, 404] width 218 height 115
type textarea "x"
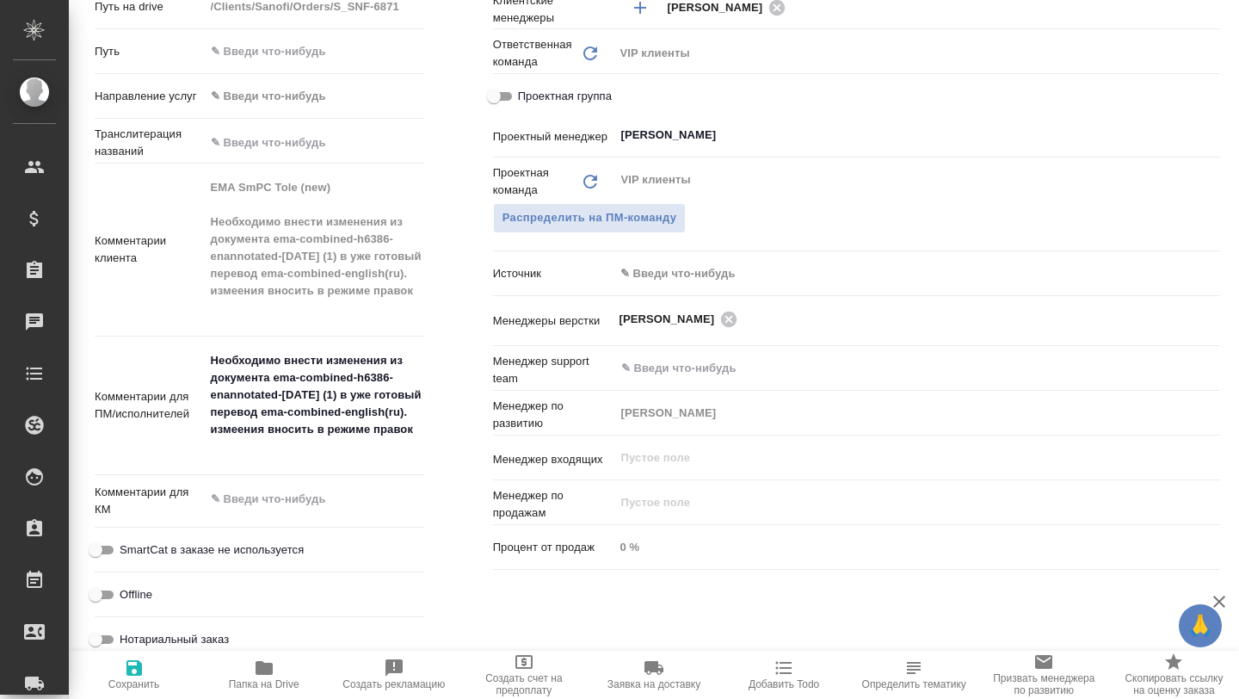
type textarea "x"
